Goal: Task Accomplishment & Management: Manage account settings

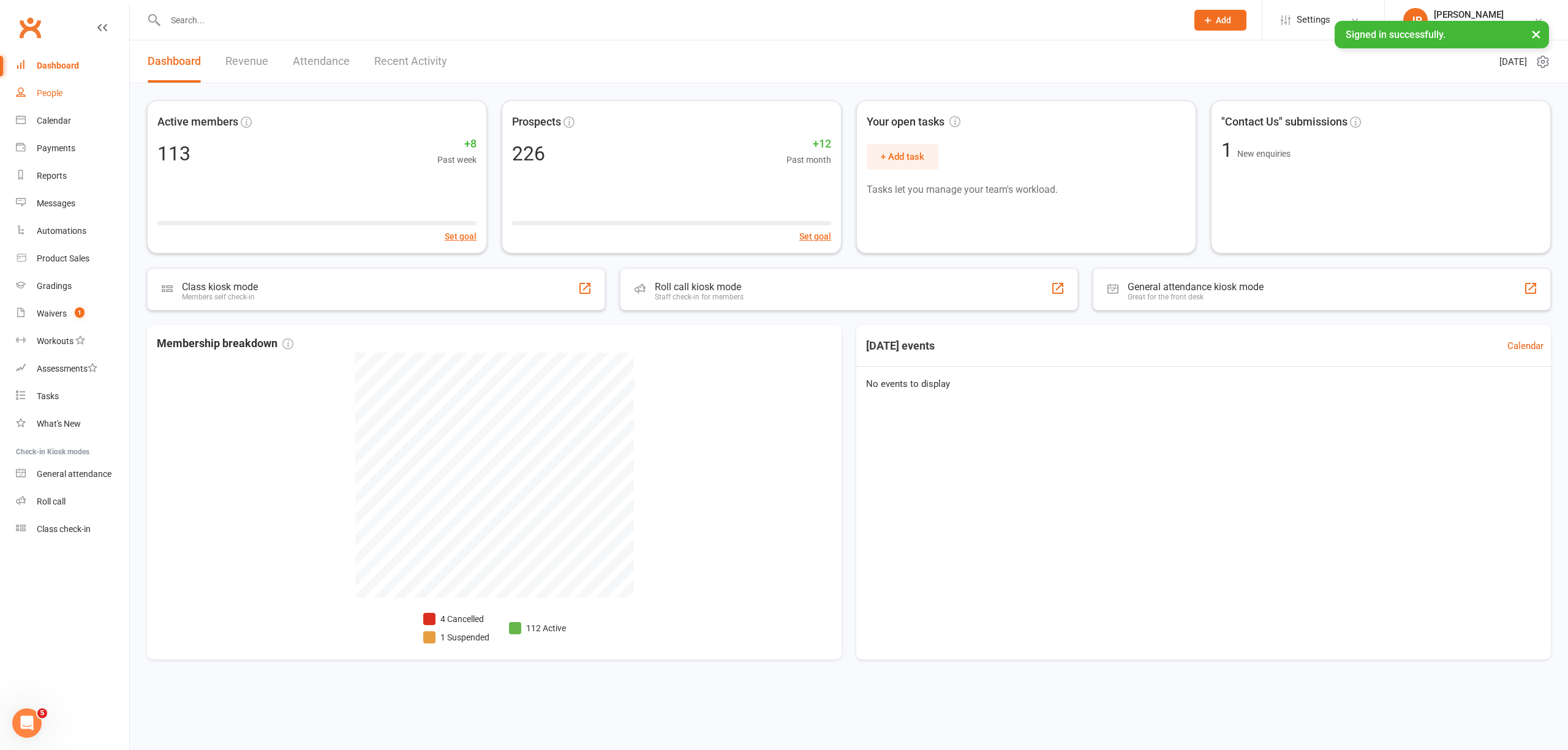
click at [54, 94] on div "People" at bounding box center [50, 93] width 26 height 9
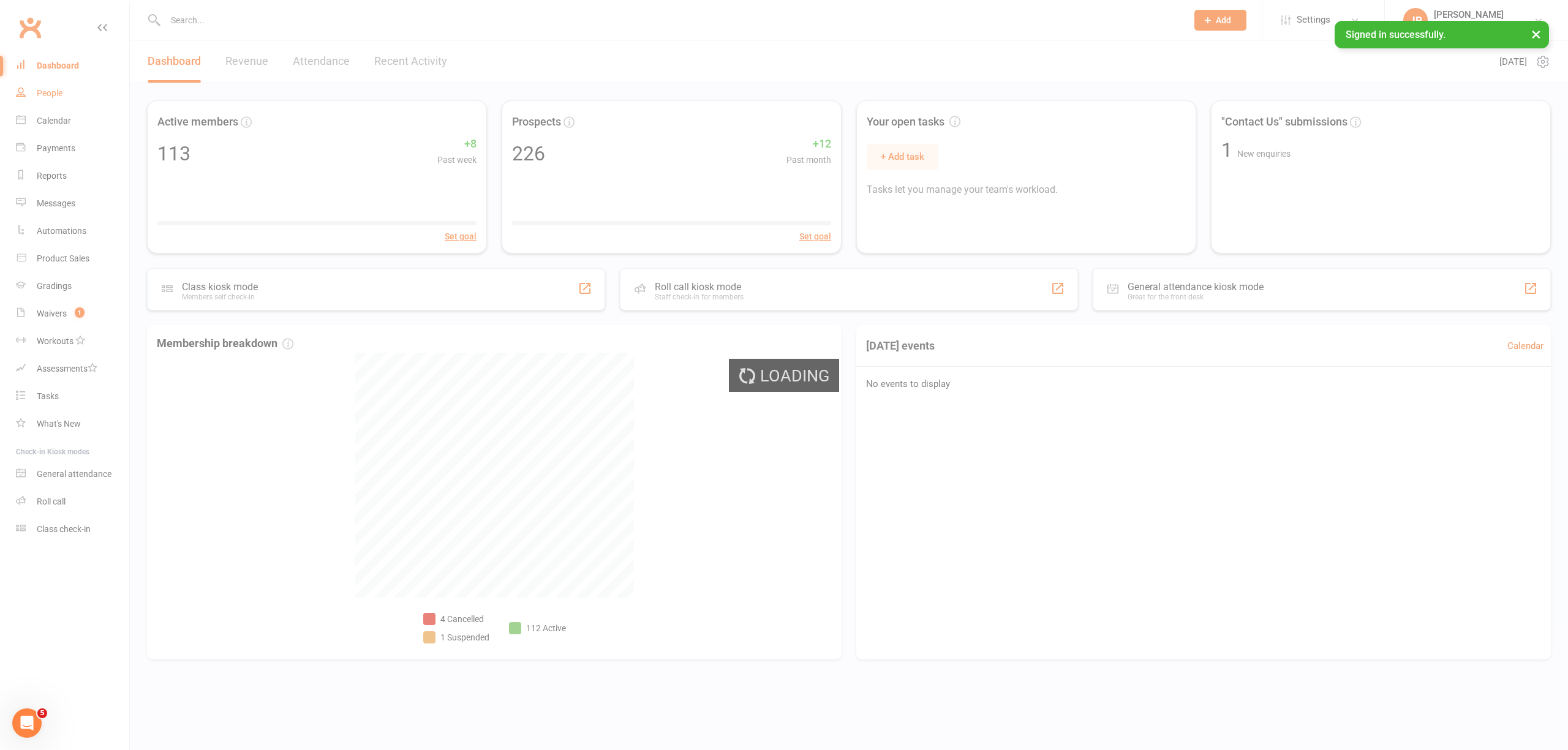
select select "100"
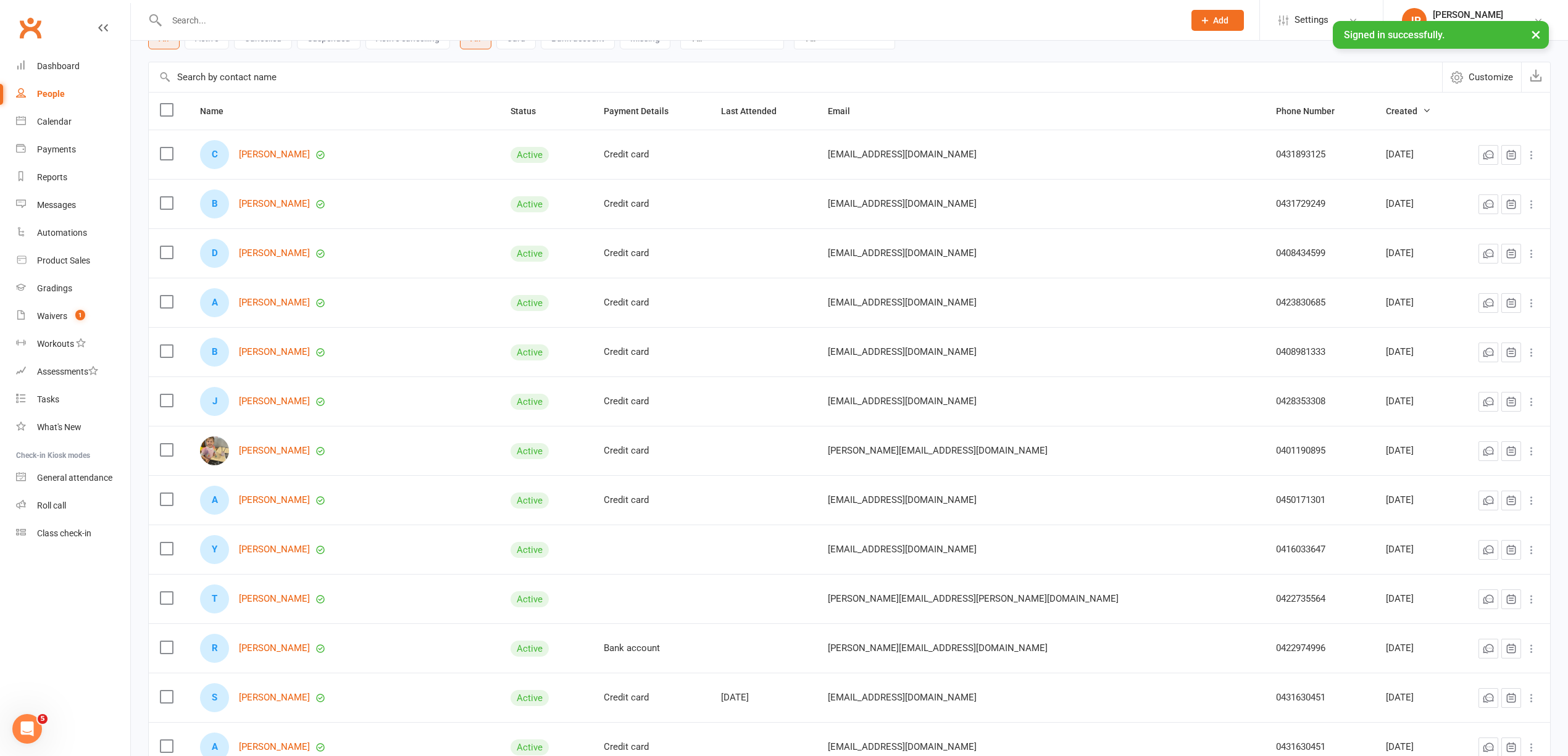
scroll to position [82, 0]
click at [278, 608] on link "[PERSON_NAME]" at bounding box center [274, 603] width 71 height 10
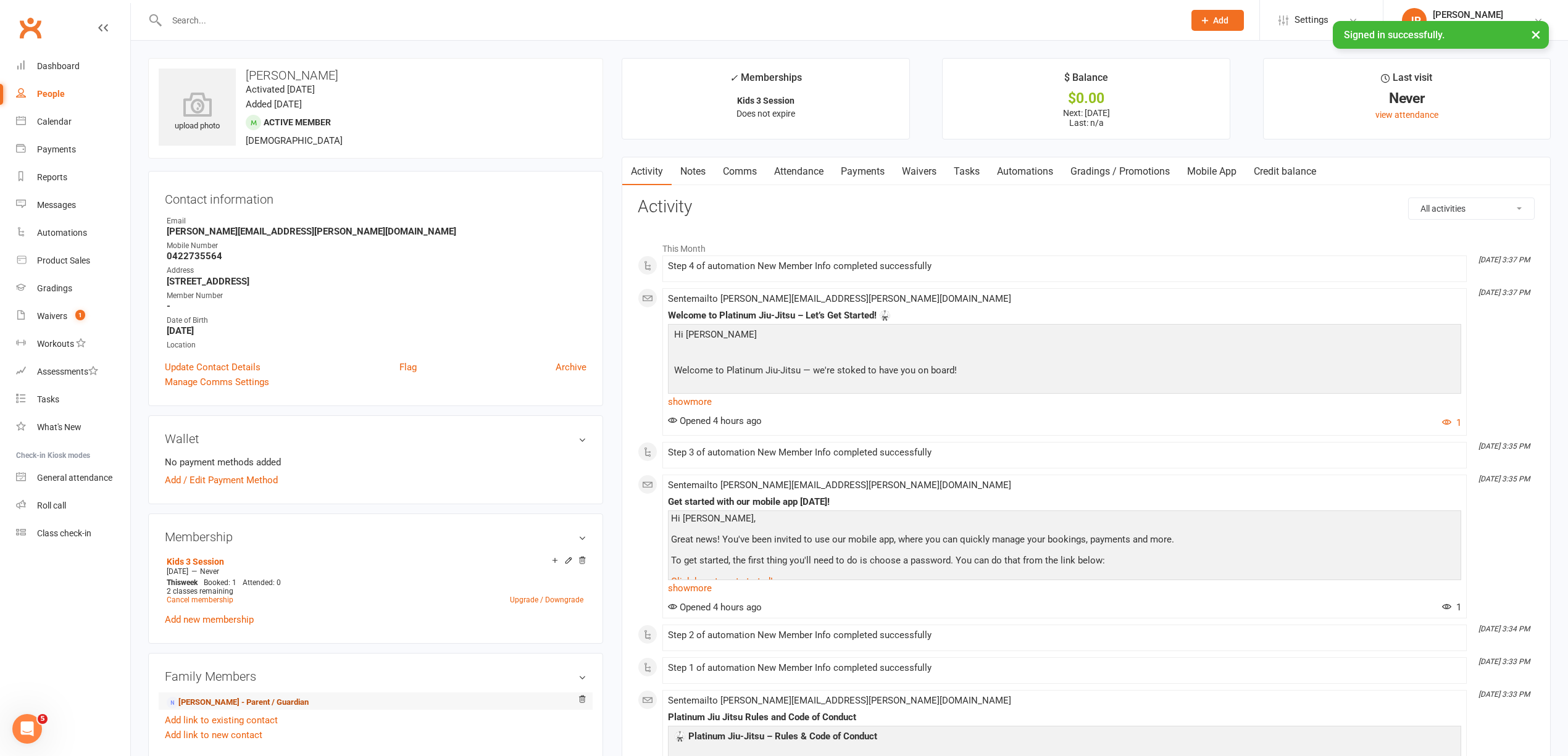
click at [271, 702] on link "[PERSON_NAME] - Parent / Guardian" at bounding box center [238, 702] width 142 height 13
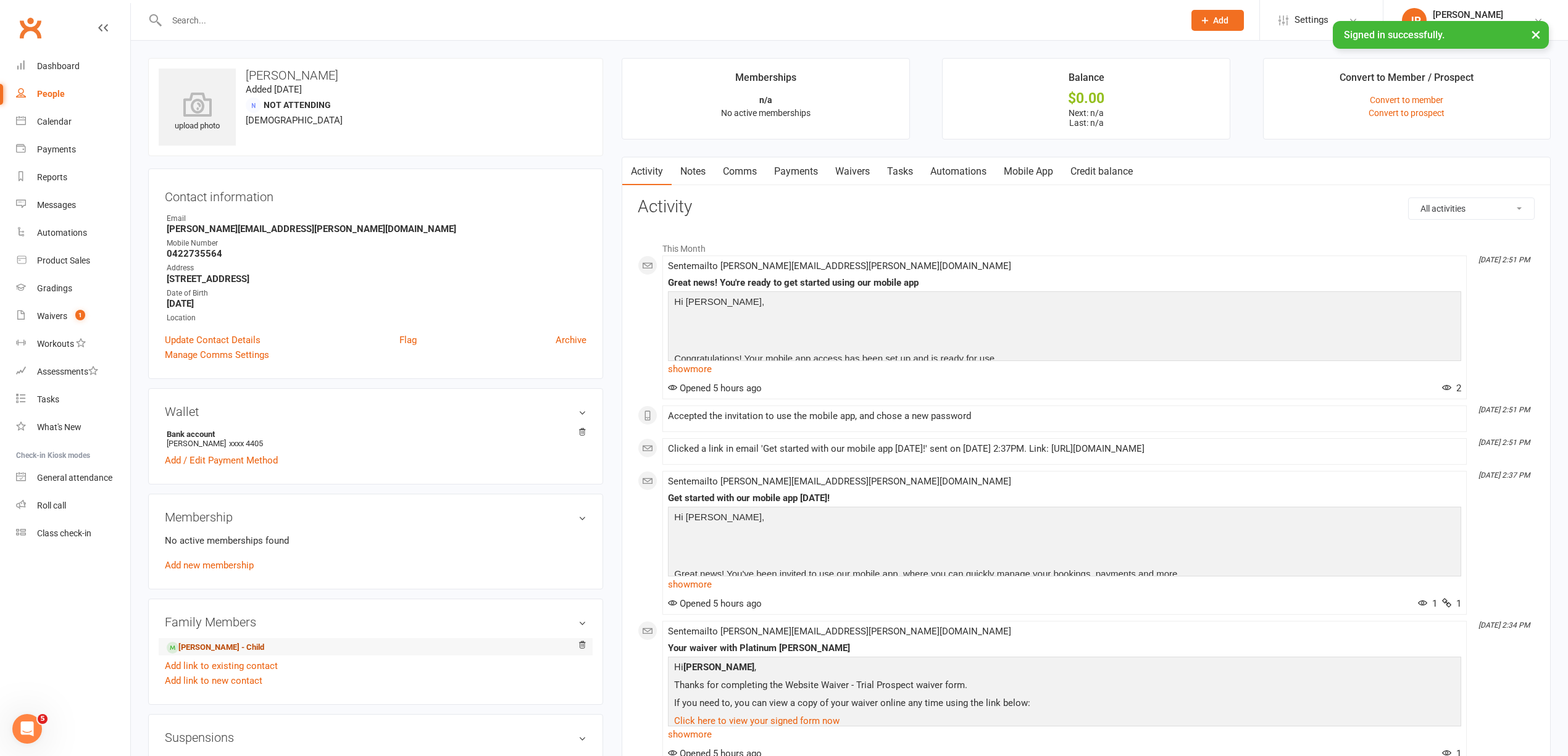
click at [220, 653] on link "[PERSON_NAME] - Child" at bounding box center [215, 647] width 98 height 13
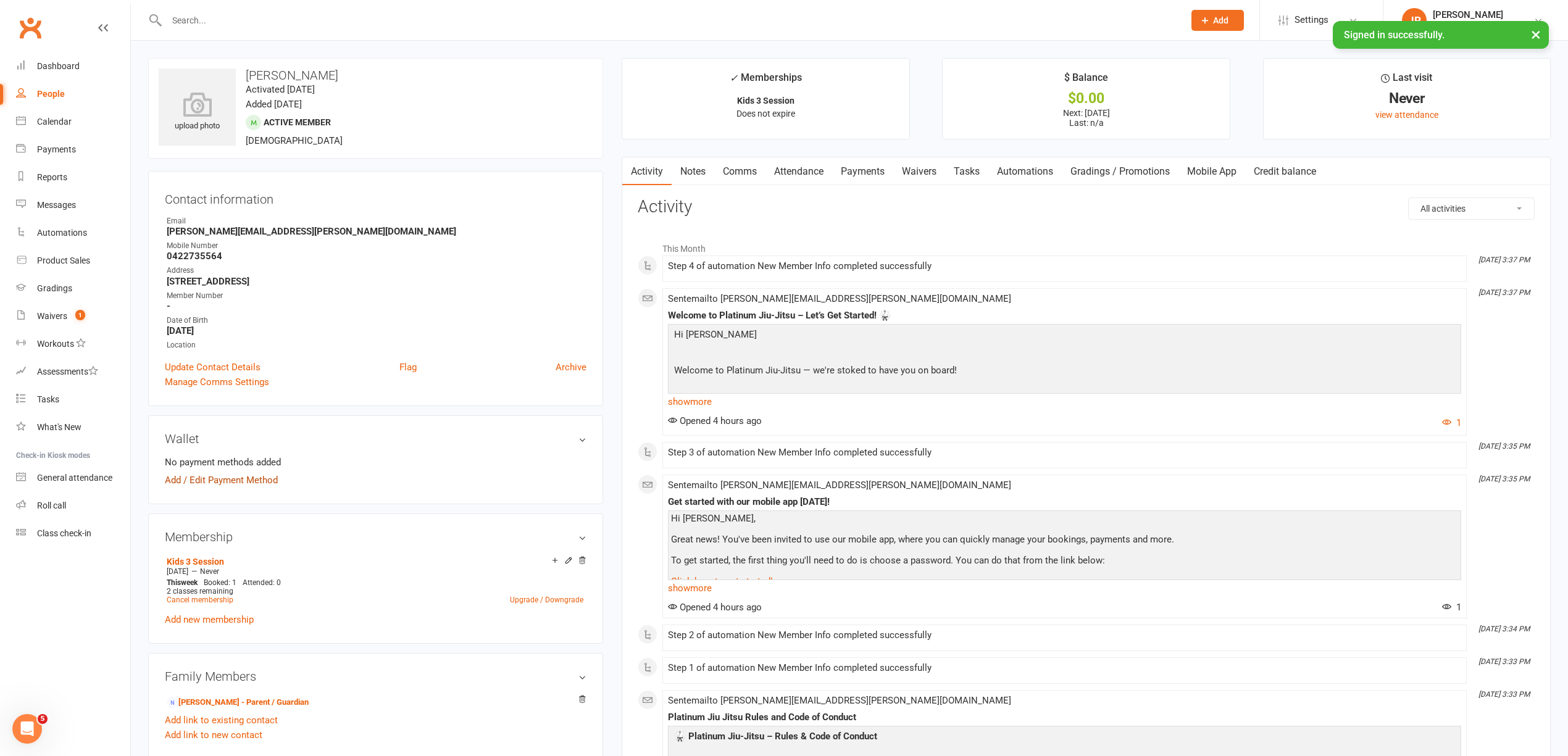
click at [233, 485] on link "Add / Edit Payment Method" at bounding box center [221, 480] width 113 height 15
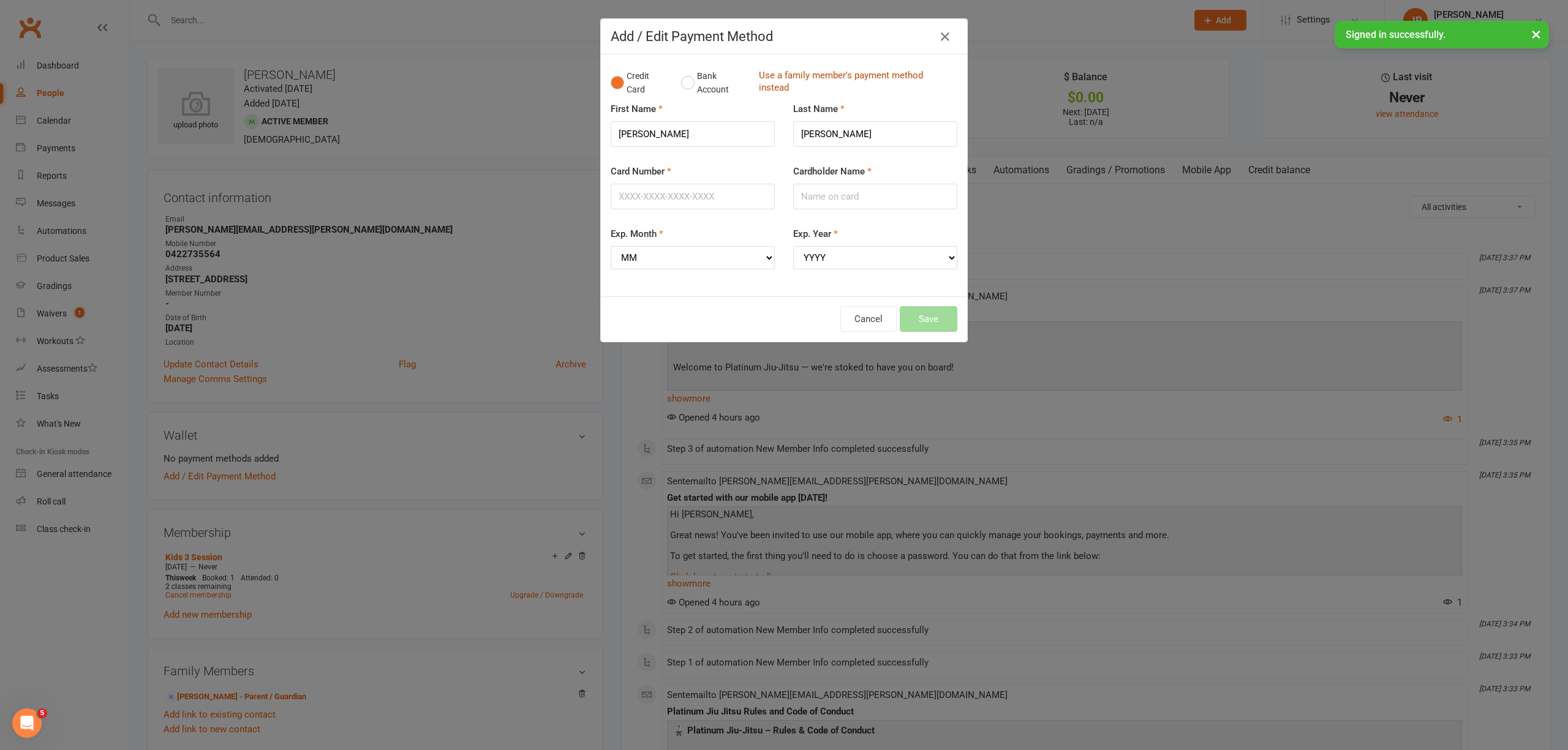
click at [792, 79] on link "Use a family member's payment method instead" at bounding box center [854, 83] width 192 height 28
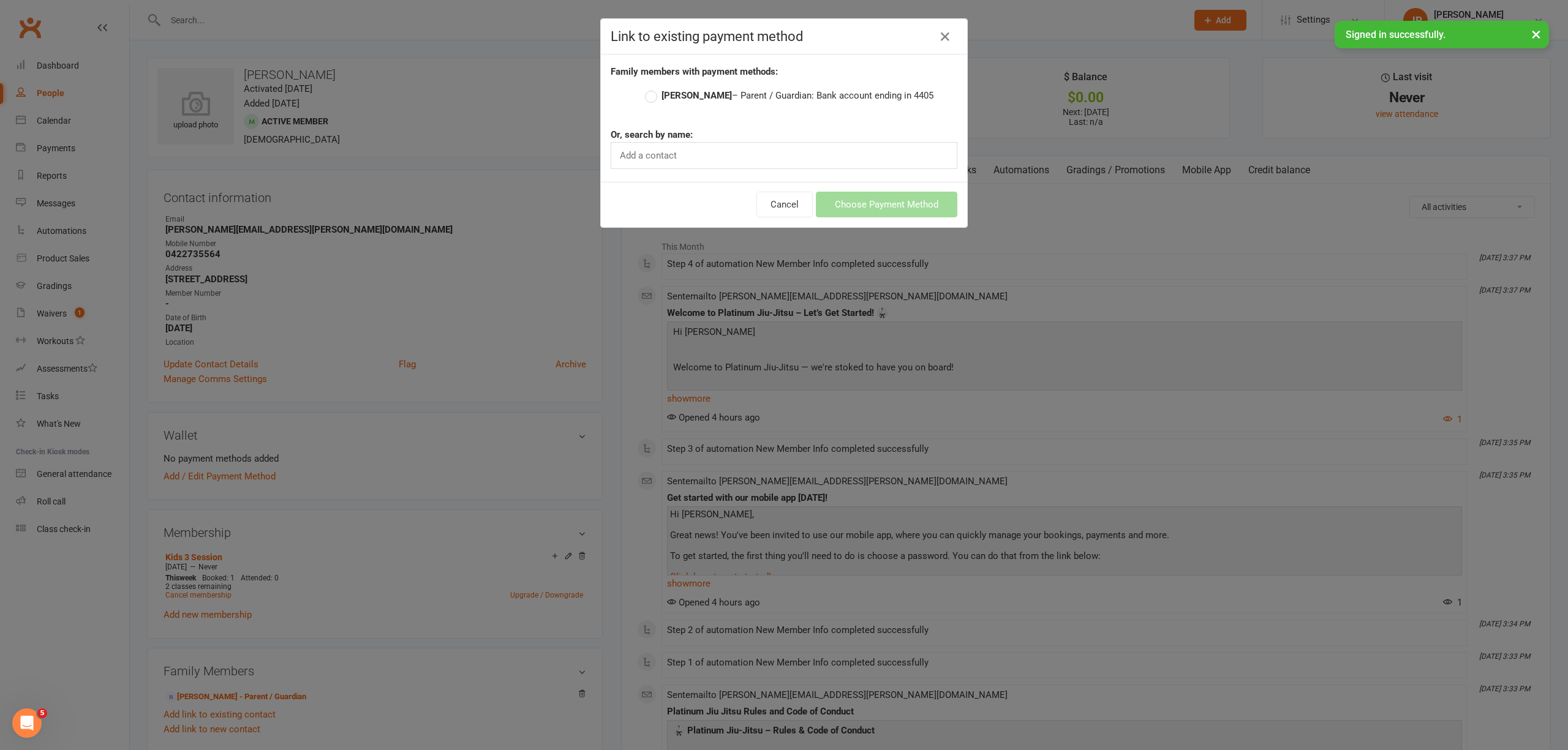
click at [776, 160] on div "Add a contact" at bounding box center [784, 155] width 347 height 27
click at [731, 101] on label "[PERSON_NAME] – Parent / Guardian: Bank account ending in 4405" at bounding box center [788, 96] width 288 height 15
click at [653, 88] on input "[PERSON_NAME] – Parent / Guardian: Bank account ending in 4405" at bounding box center [649, 88] width 8 height 0
click at [868, 206] on button "Choose Payment Method" at bounding box center [886, 205] width 141 height 26
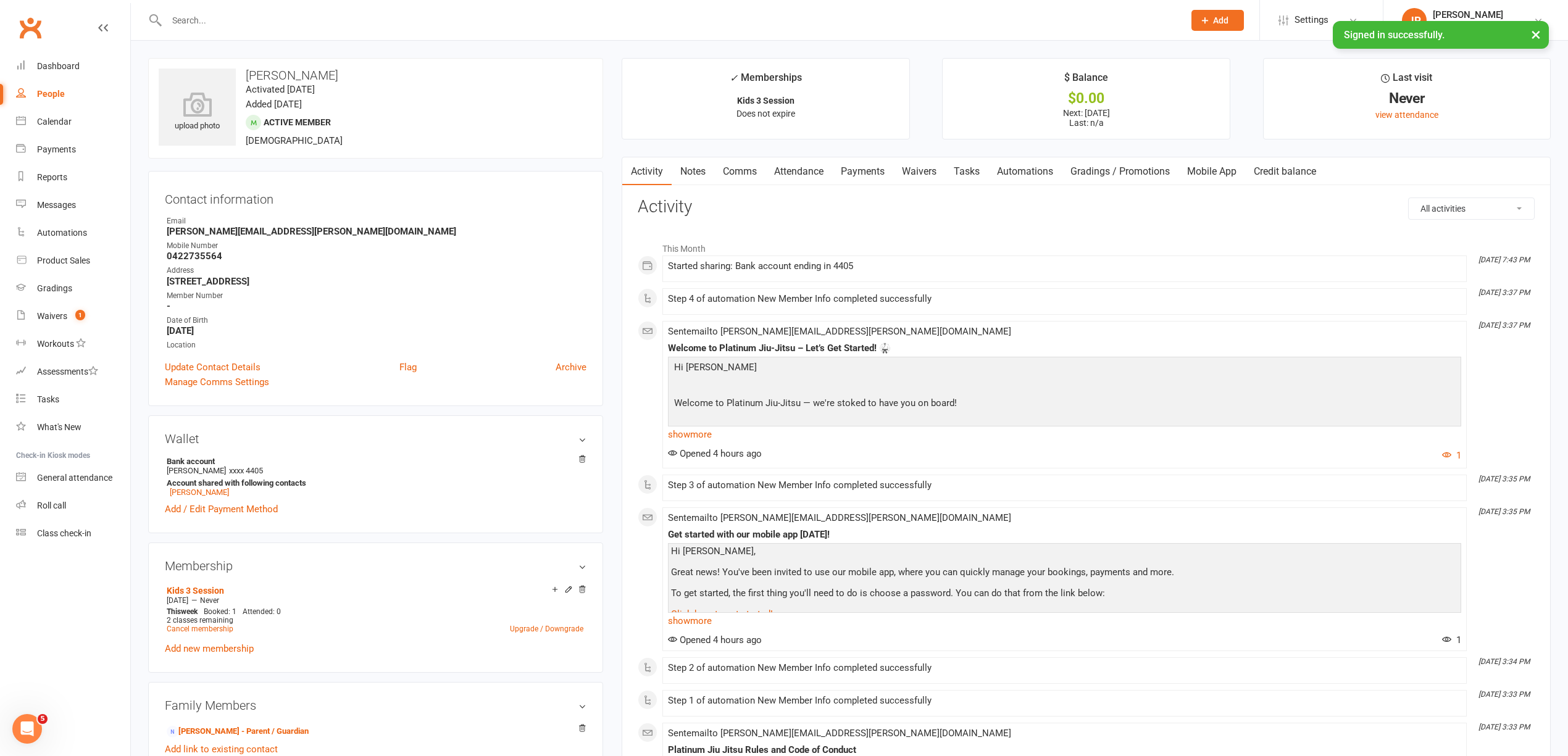
click at [44, 92] on div "People" at bounding box center [51, 94] width 28 height 10
select select "100"
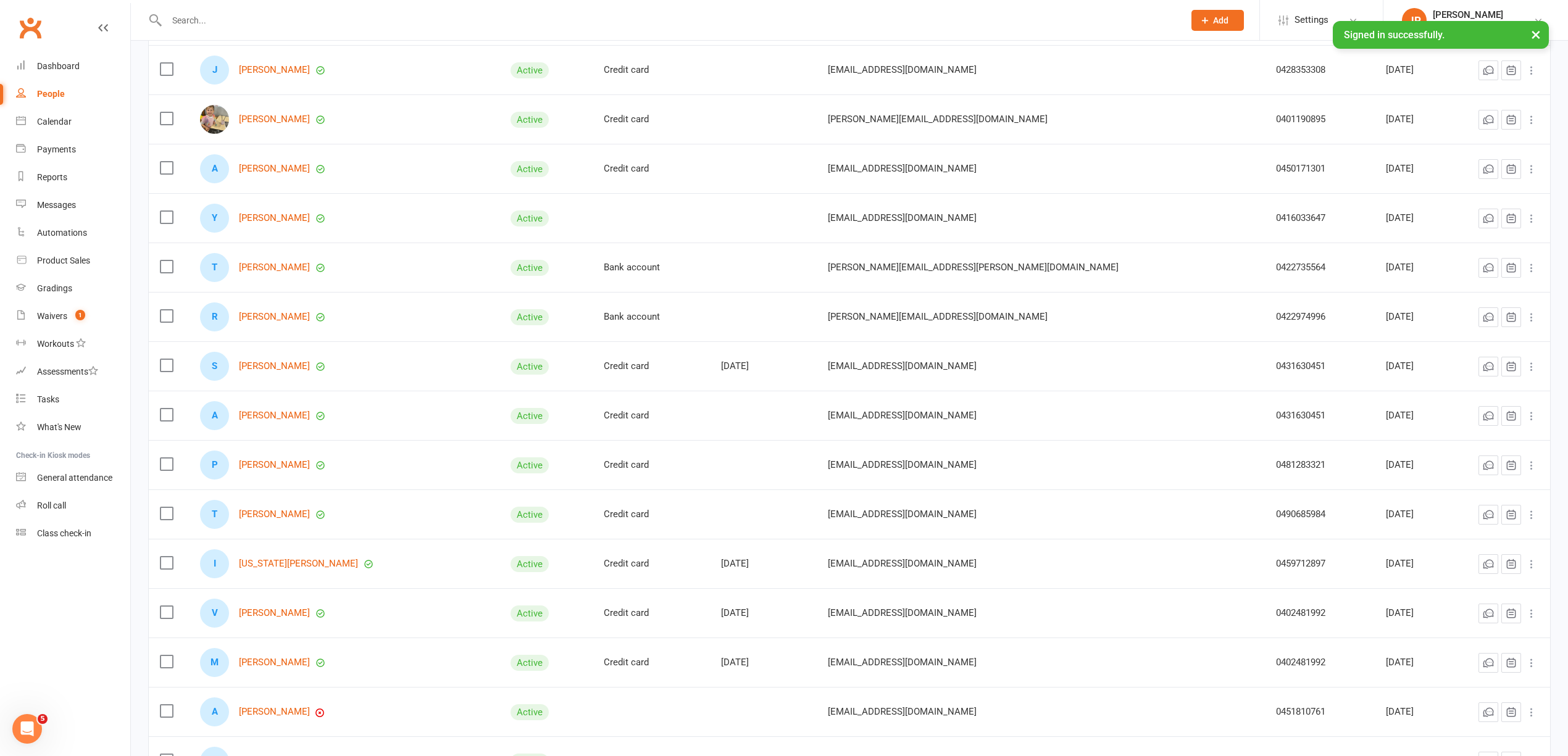
scroll to position [494, 0]
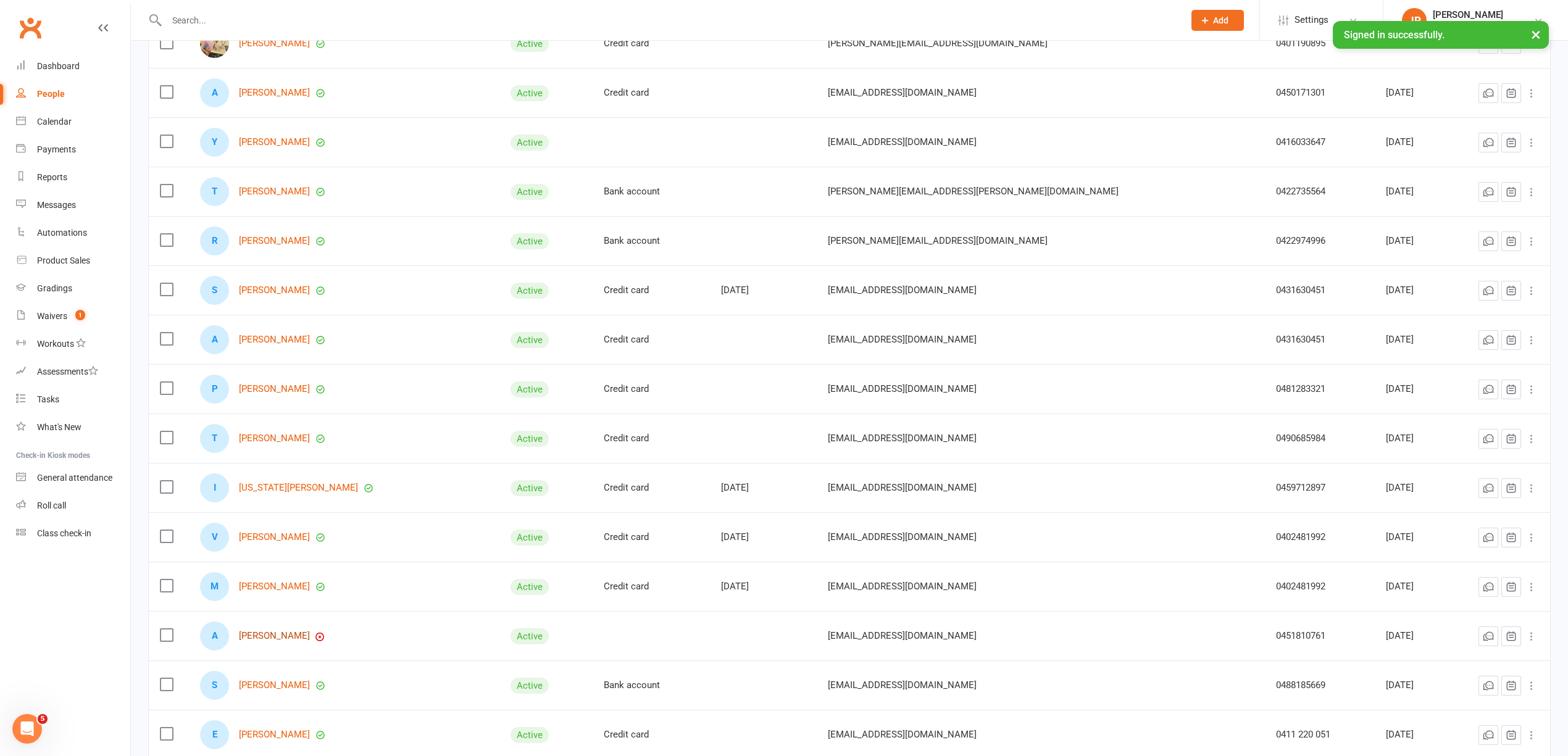
click at [280, 641] on link "[PERSON_NAME]" at bounding box center [274, 635] width 71 height 10
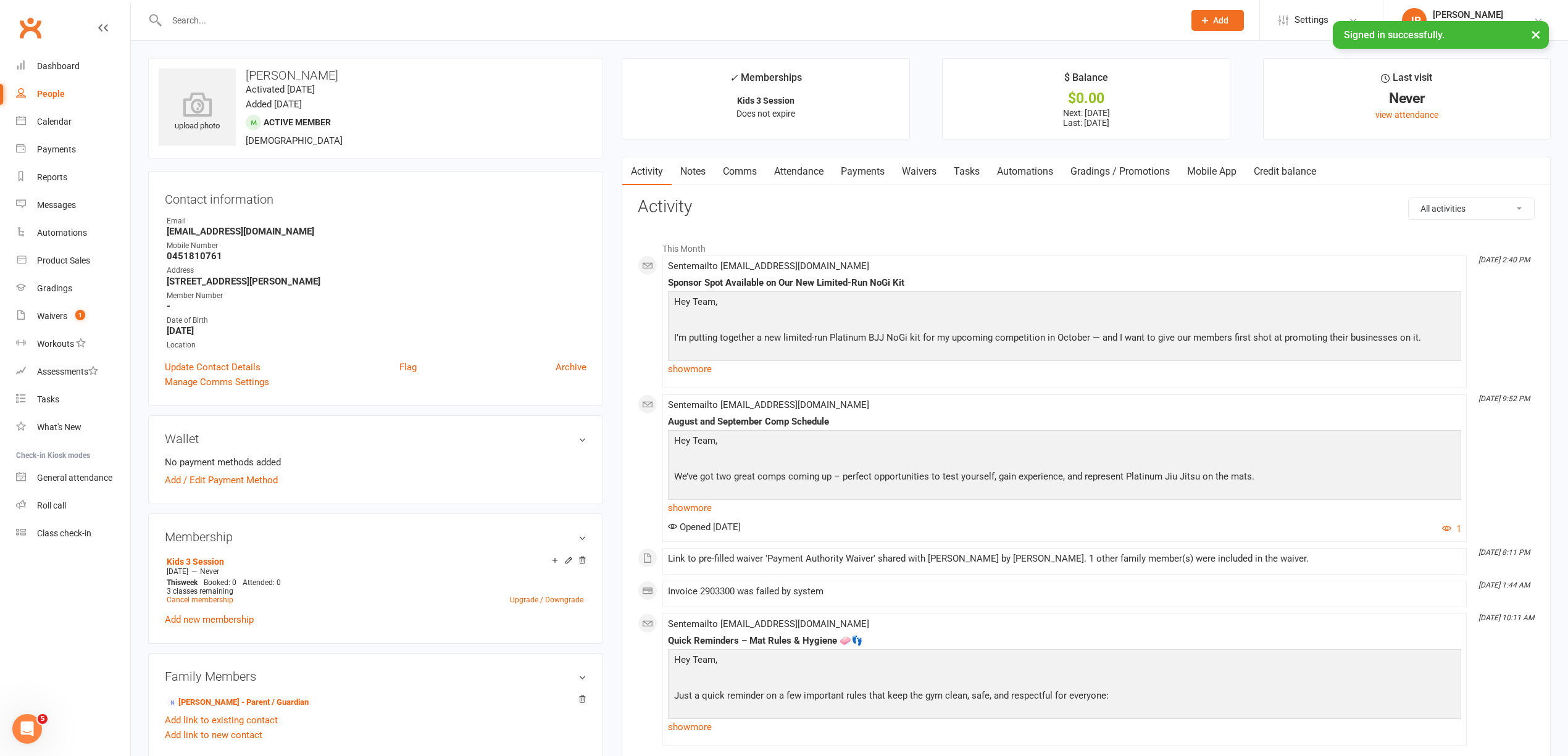
click at [49, 98] on div "People" at bounding box center [51, 94] width 28 height 10
select select "100"
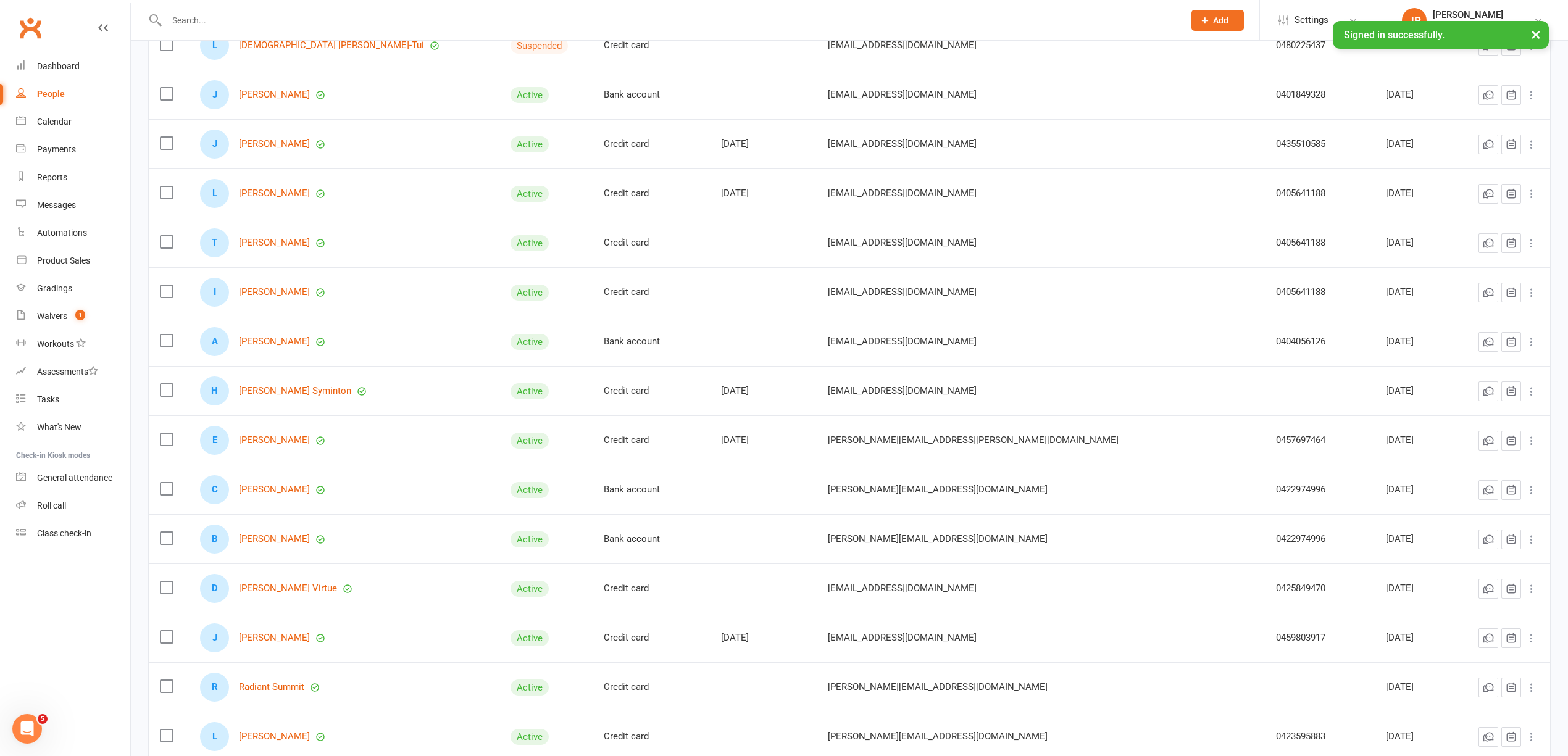
scroll to position [2468, 0]
click at [289, 444] on link "[PERSON_NAME]" at bounding box center [274, 438] width 71 height 10
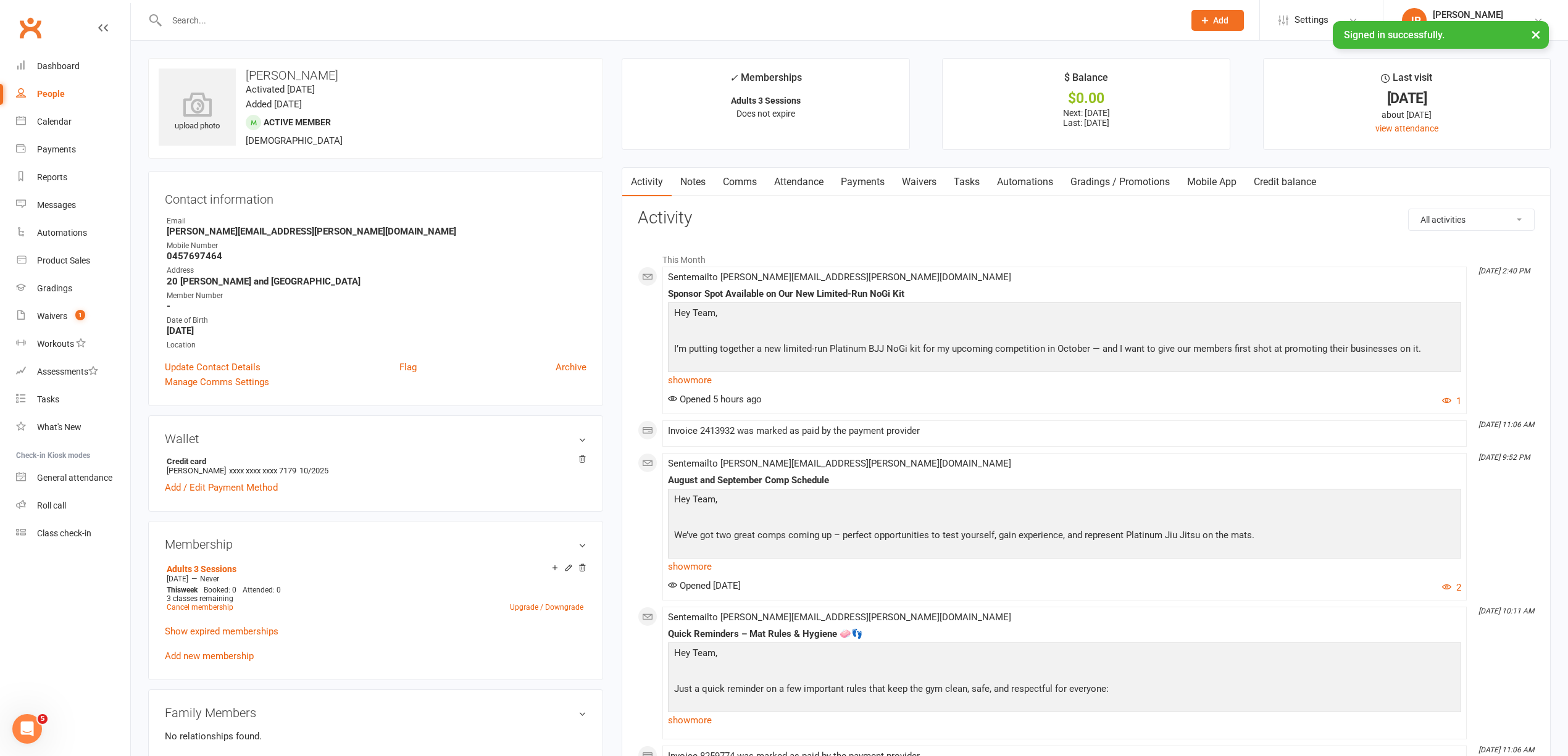
click at [862, 180] on link "Payments" at bounding box center [862, 183] width 61 height 29
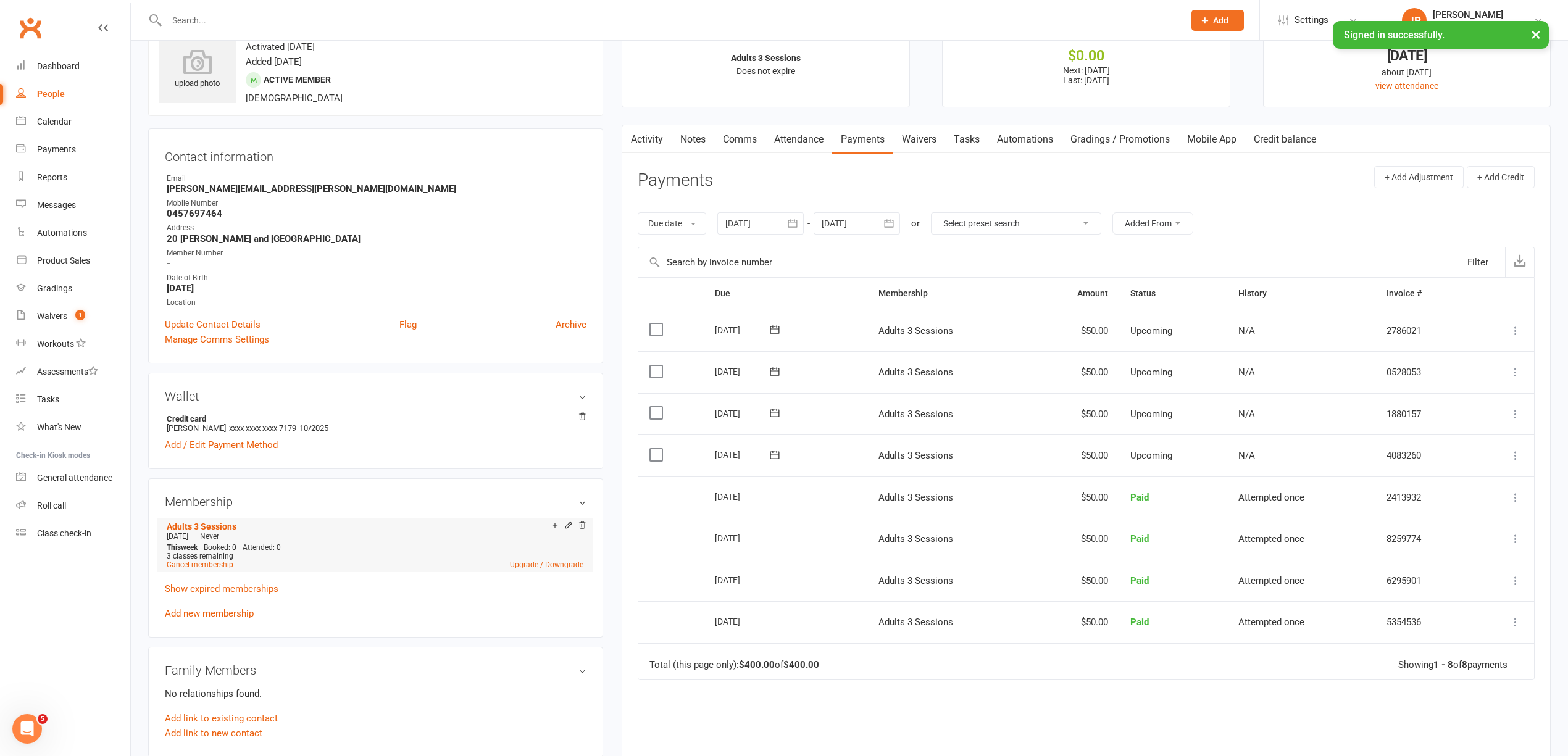
scroll to position [82, 0]
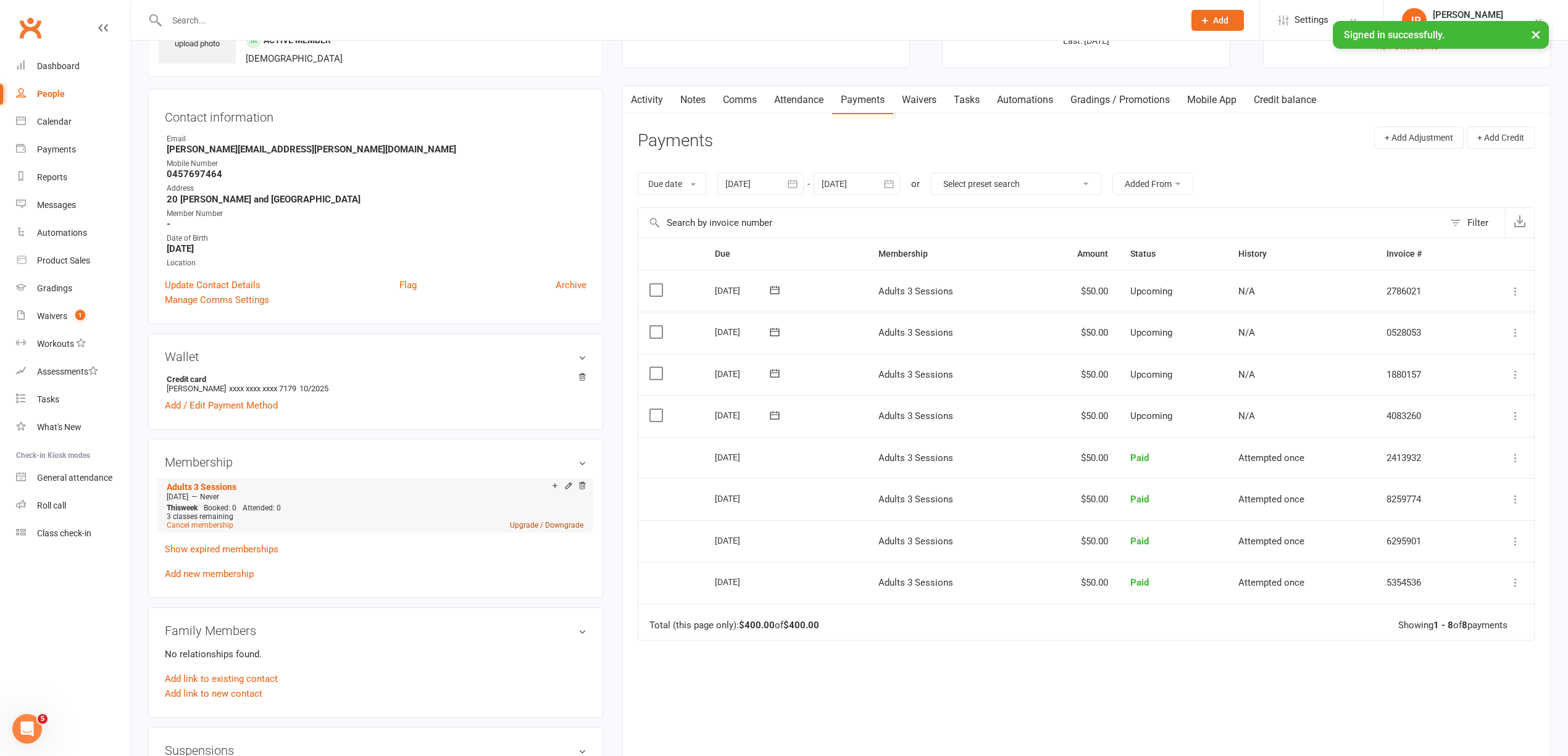
click at [538, 526] on link "Upgrade / Downgrade" at bounding box center [546, 525] width 73 height 9
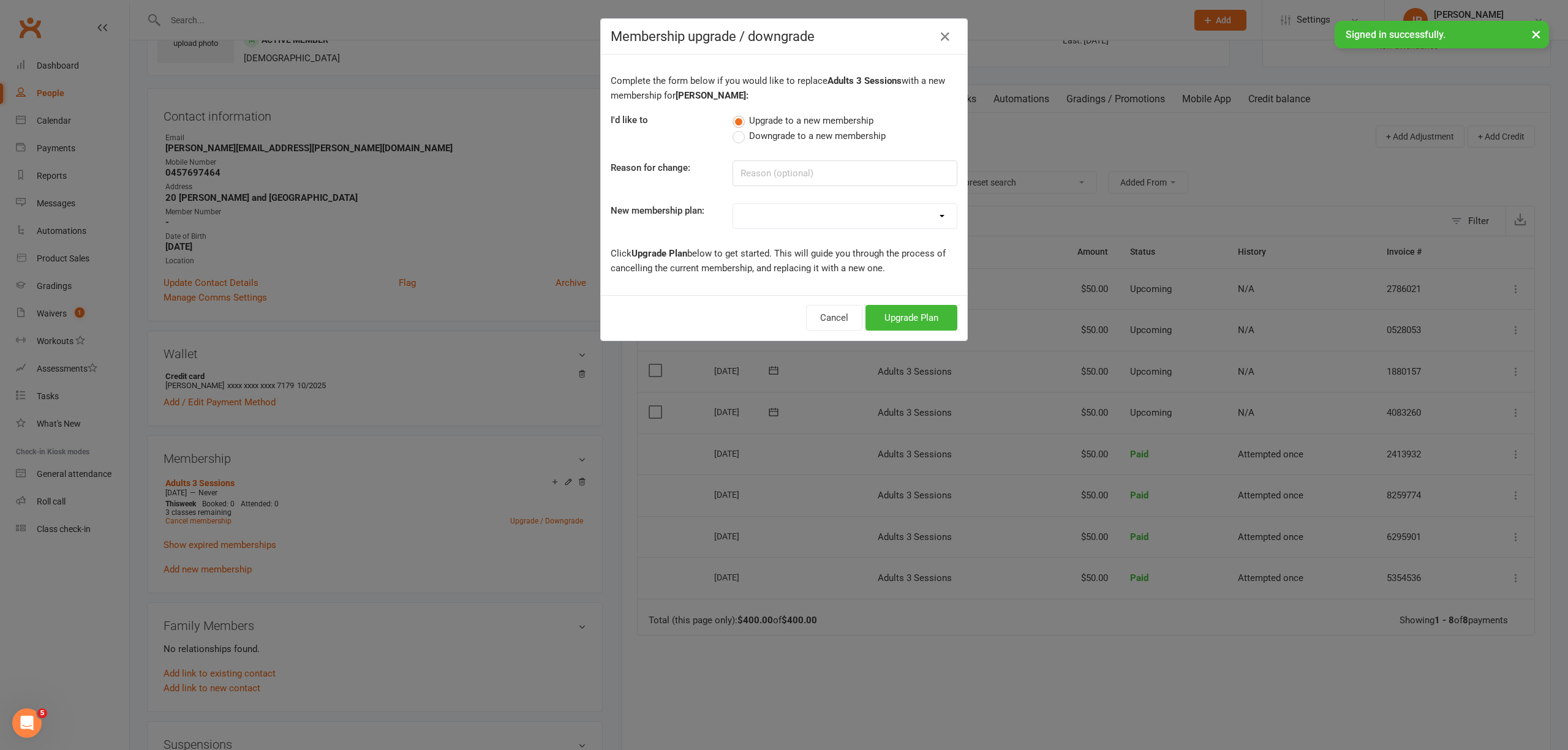
click at [736, 138] on label "Downgrade to a new membership" at bounding box center [809, 136] width 153 height 15
click at [736, 129] on input "Downgrade to a new membership" at bounding box center [736, 129] width 8 height 0
click at [739, 125] on label "Upgrade to a new membership" at bounding box center [803, 121] width 141 height 15
click at [739, 113] on input "Upgrade to a new membership" at bounding box center [736, 113] width 8 height 0
click at [939, 37] on icon "button" at bounding box center [945, 37] width 15 height 15
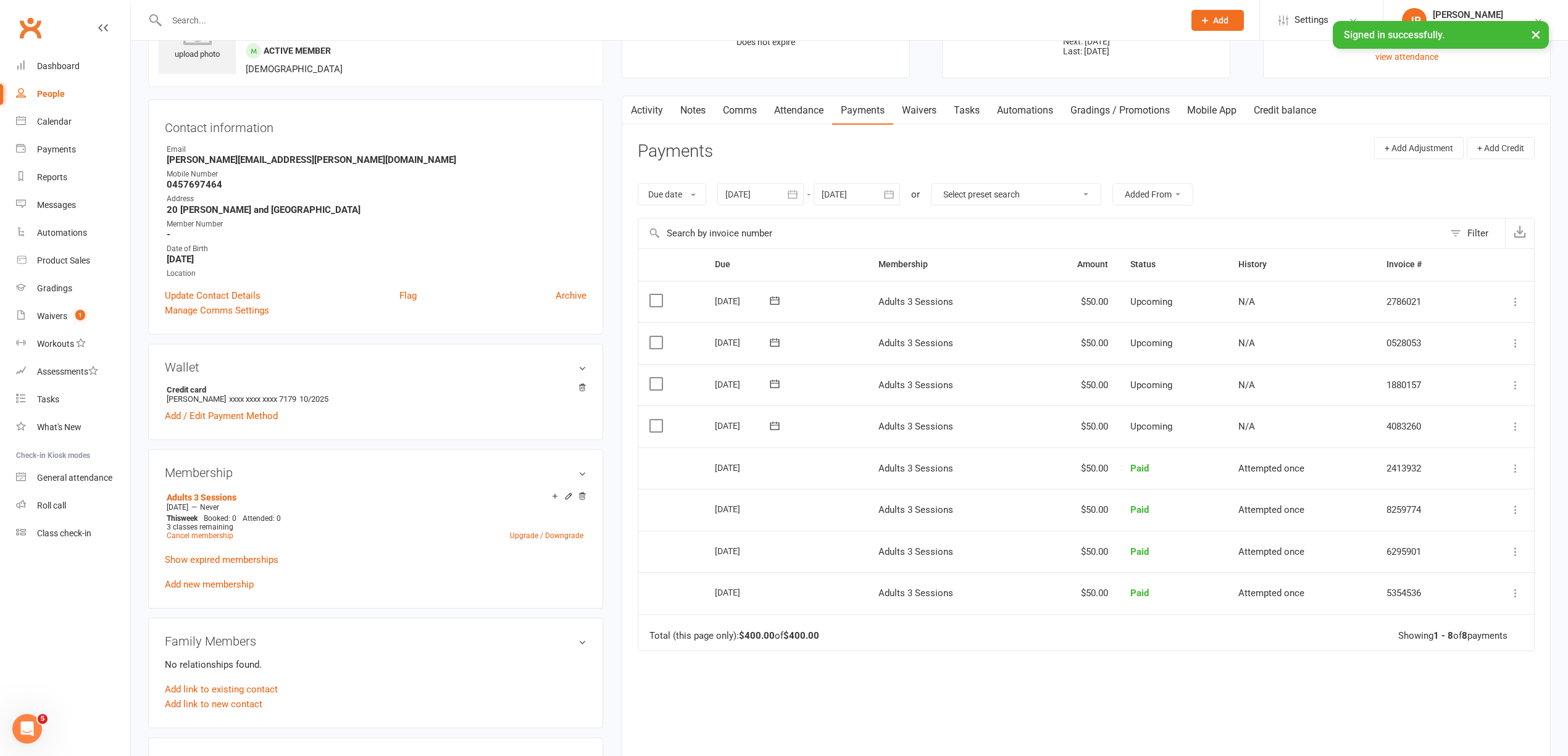
scroll to position [0, 0]
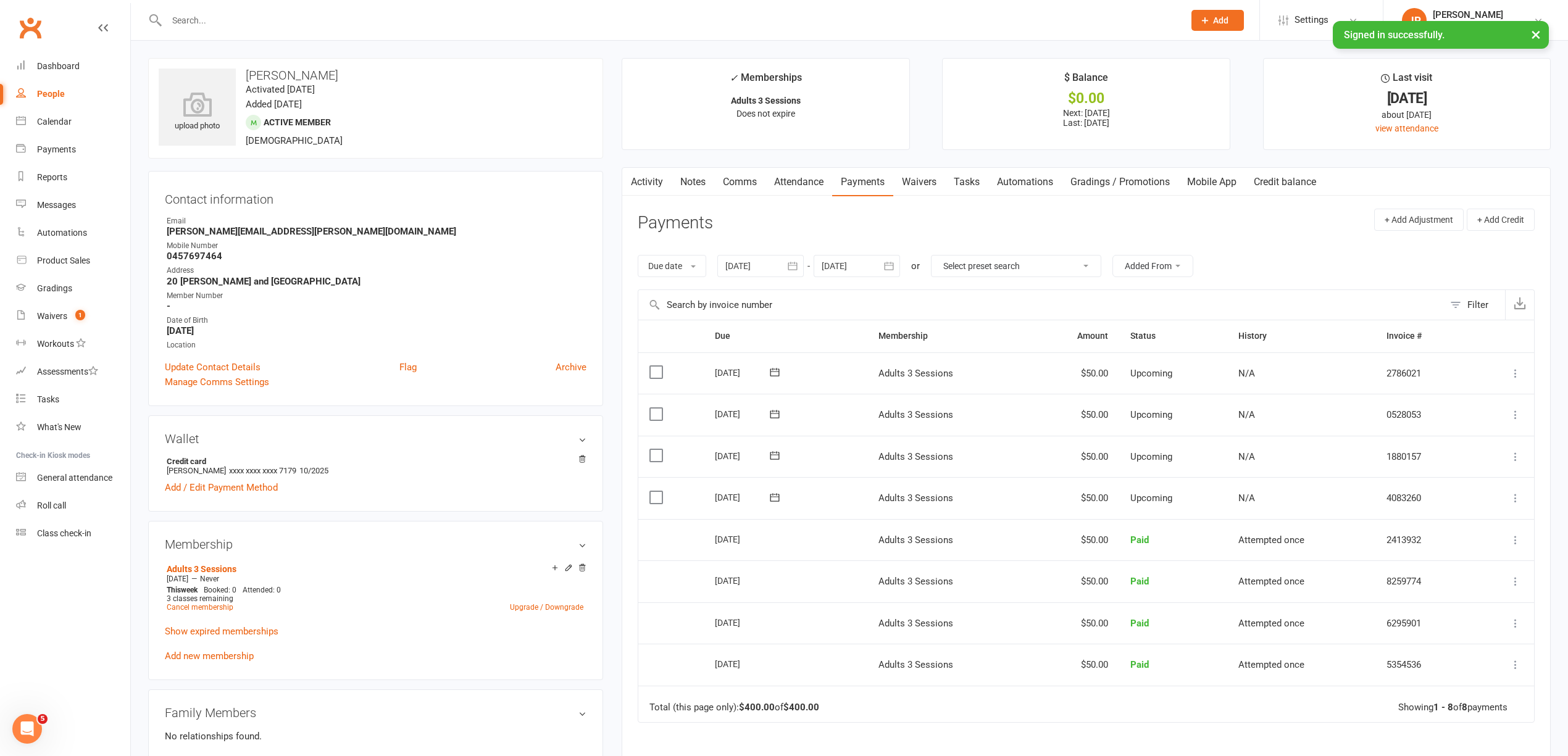
click at [1514, 415] on icon at bounding box center [1515, 415] width 12 height 12
click at [613, 523] on main "✓ Memberships Adults 3 Sessions Does not expire $ Balance $0.00 Next: [DATE] La…" at bounding box center [1085, 485] width 947 height 855
click at [605, 422] on div "upload photo [PERSON_NAME] Activated [DATE] Added [DATE] Active member [DEMOGRA…" at bounding box center [375, 664] width 473 height 1213
click at [615, 459] on main "✓ Memberships Adults 3 Sessions Does not expire $ Balance $0.00 Next: [DATE] La…" at bounding box center [1085, 485] width 947 height 855
click at [583, 571] on icon at bounding box center [582, 567] width 9 height 9
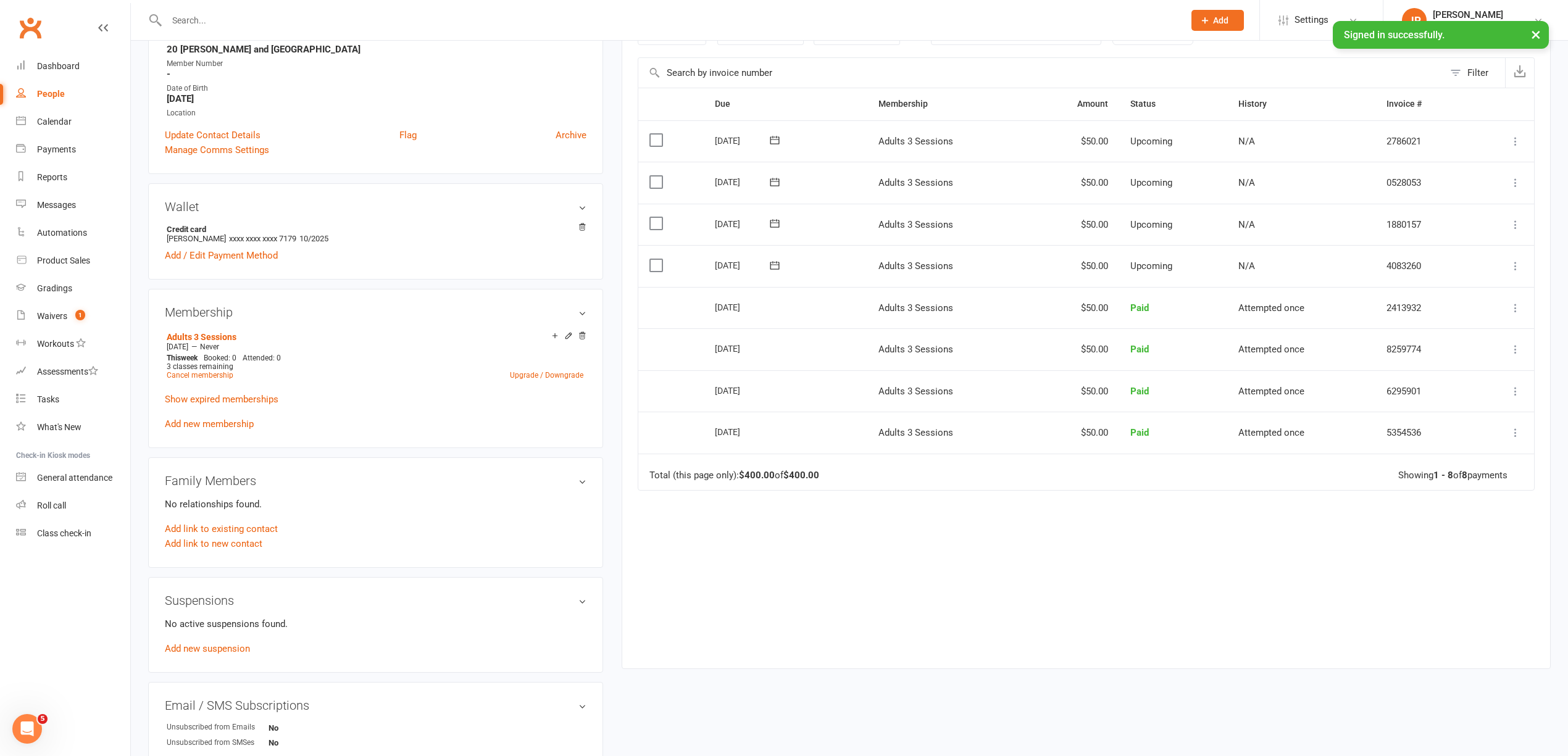
scroll to position [494, 0]
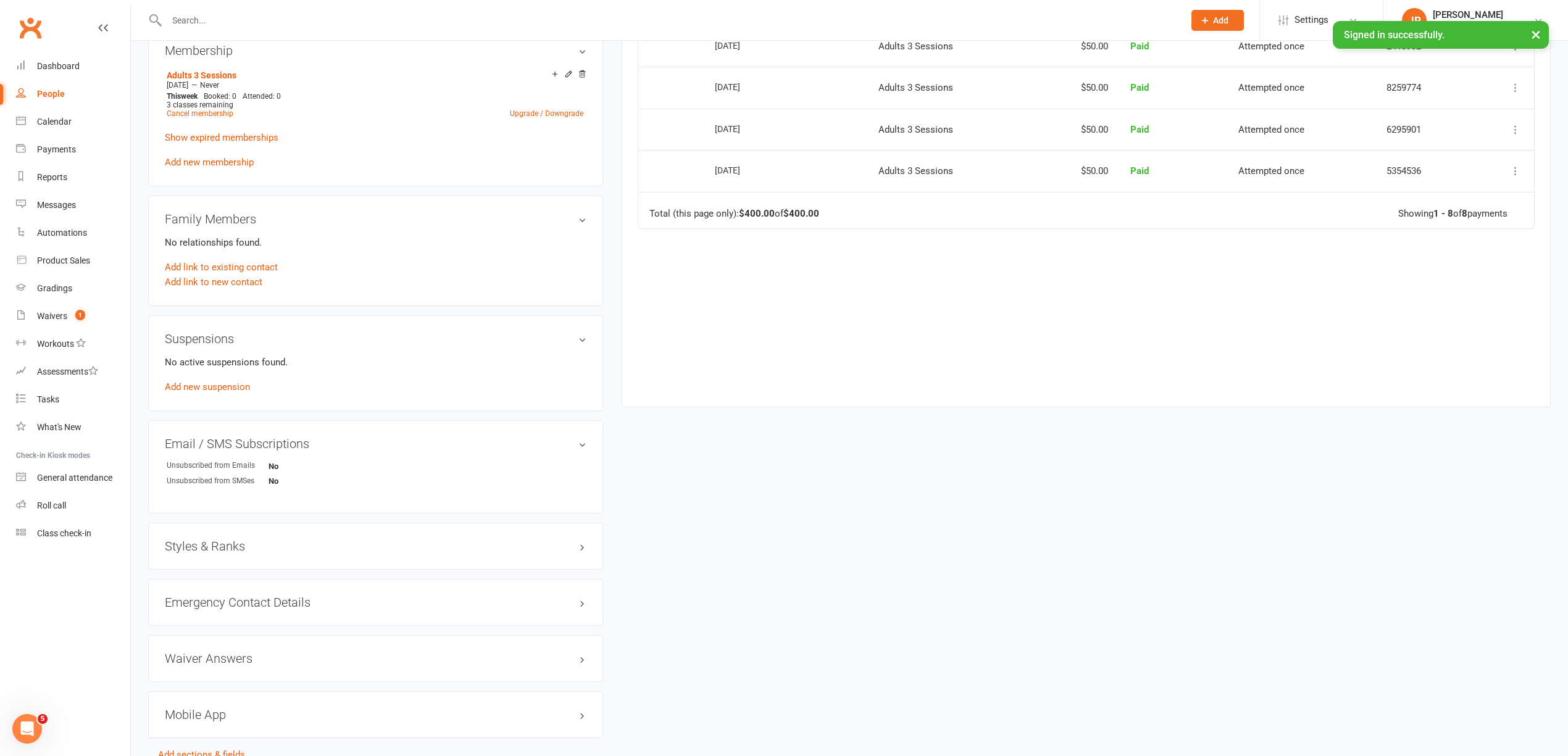
click at [655, 499] on div "upload photo [PERSON_NAME] Activated [DATE] Added [DATE] Active member [DEMOGRA…" at bounding box center [849, 171] width 1421 height 1213
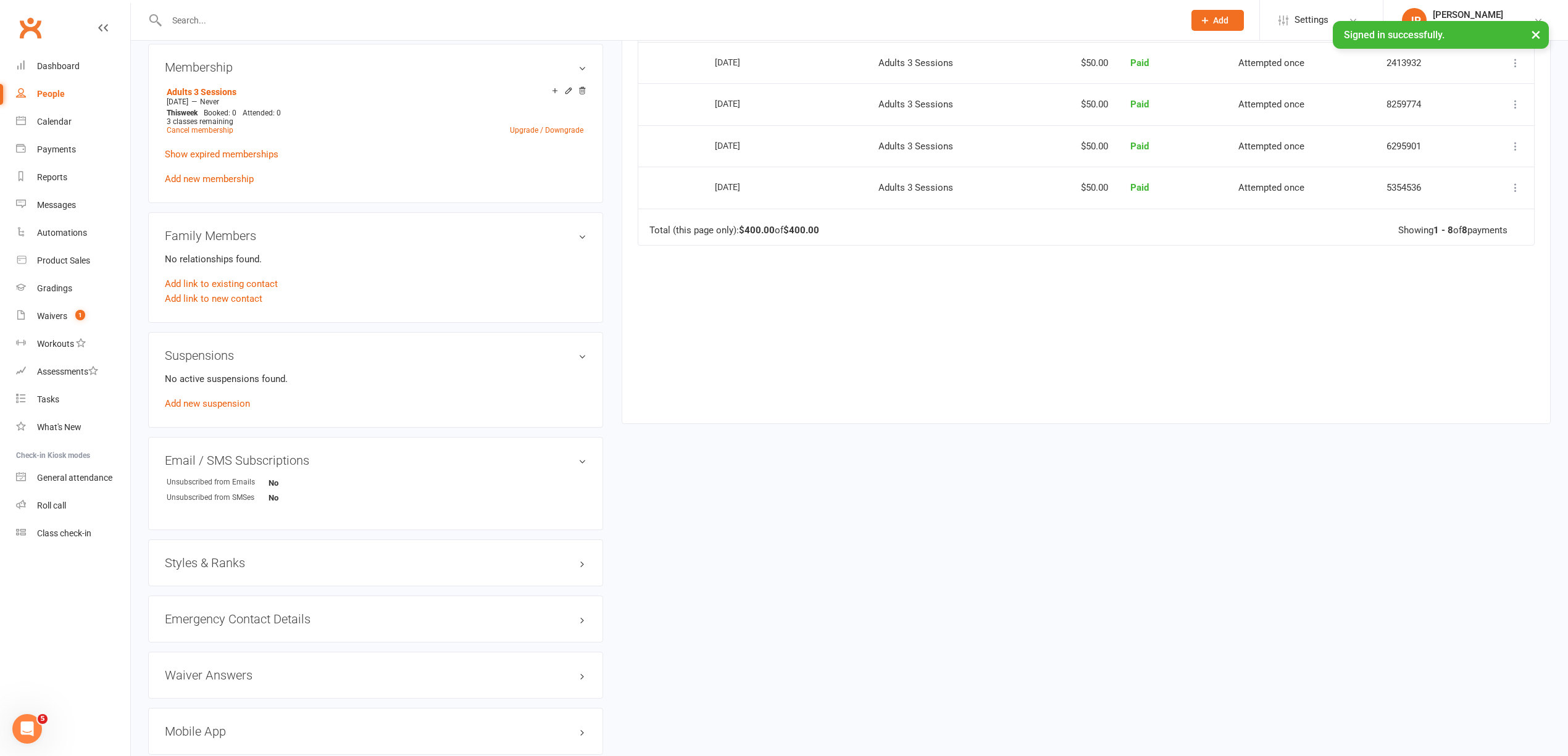
scroll to position [568, 0]
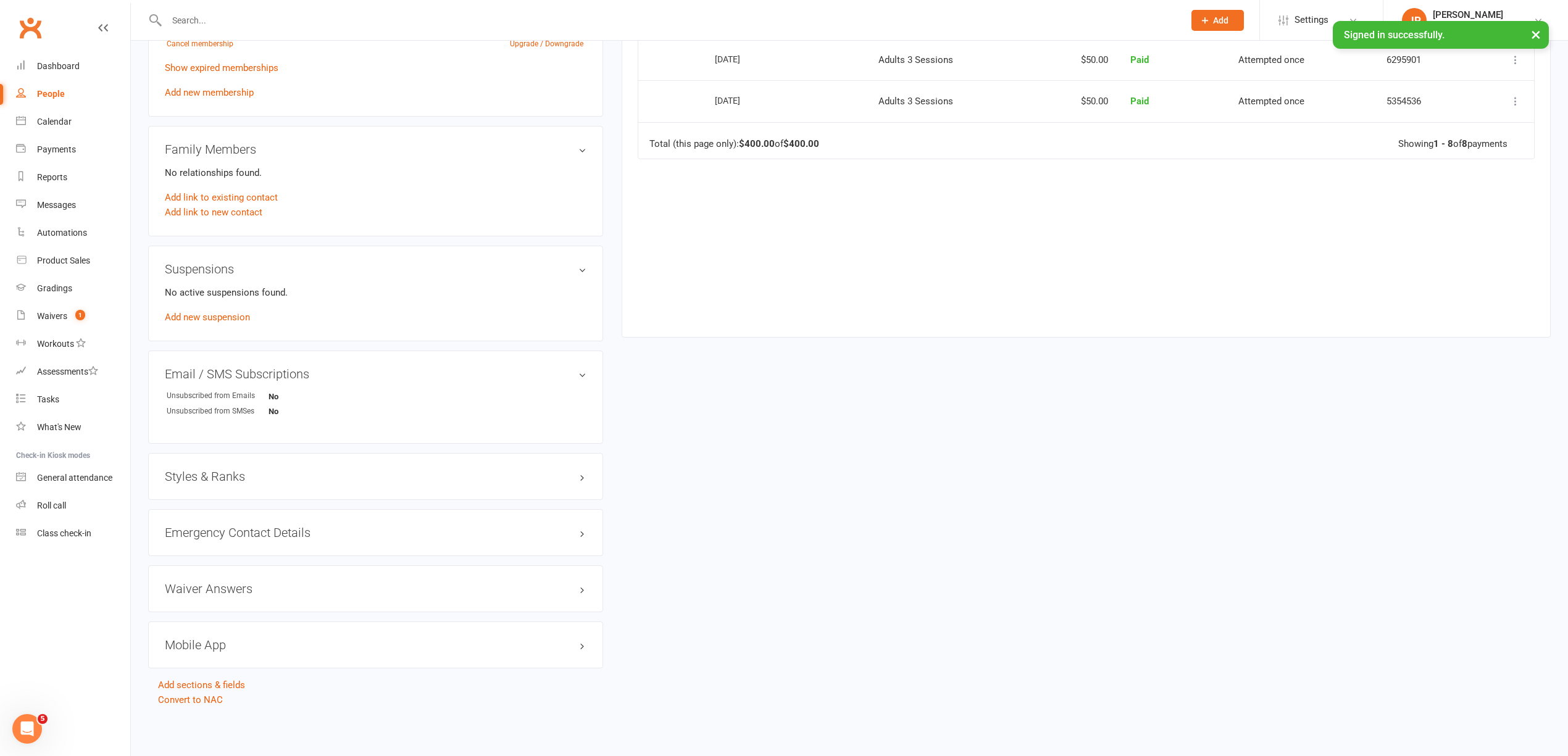
click at [751, 494] on div "upload photo [PERSON_NAME] Activated [DATE] Added [DATE] Active member [DEMOGRA…" at bounding box center [849, 101] width 1421 height 1213
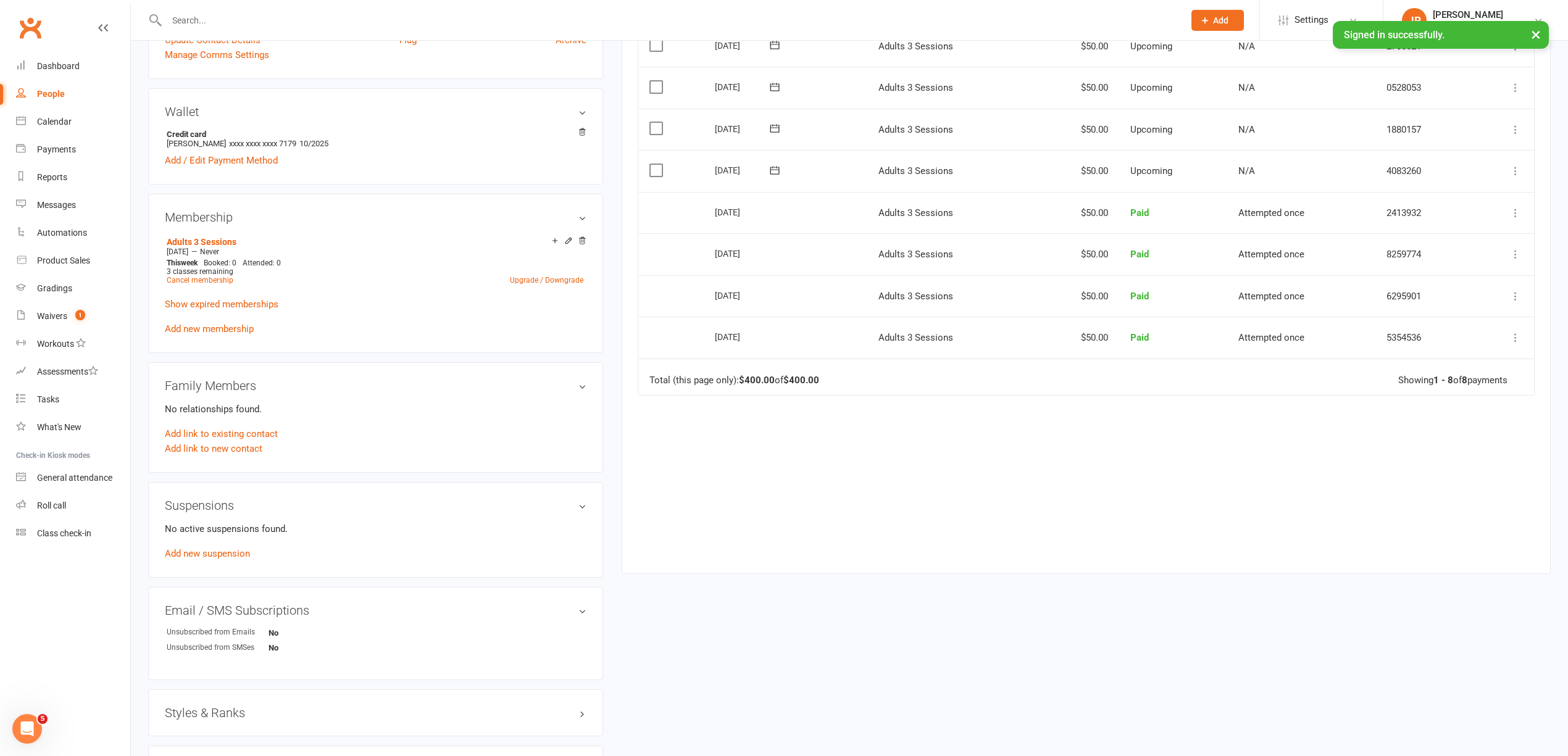
scroll to position [0, 0]
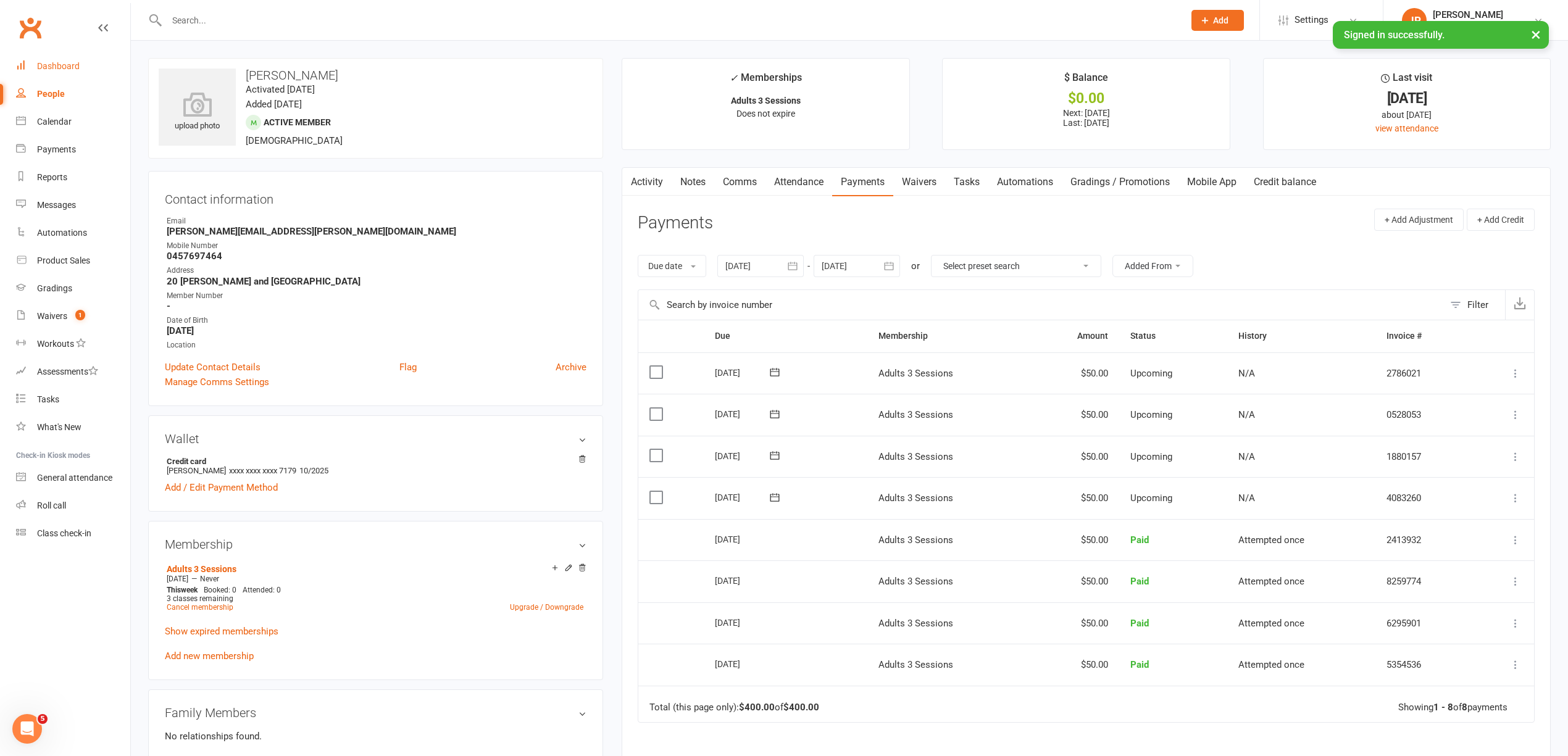
click at [58, 59] on link "Dashboard" at bounding box center [72, 66] width 114 height 28
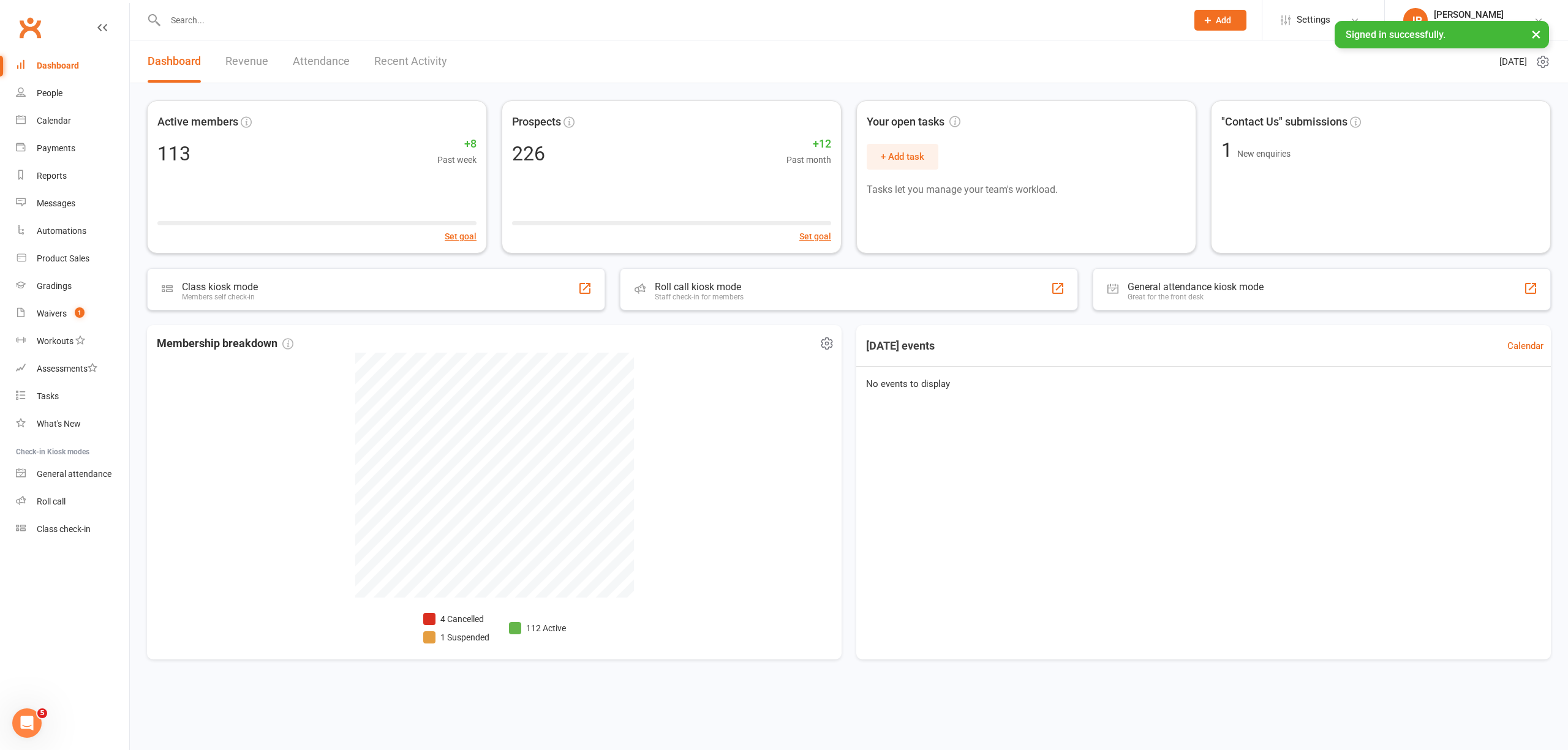
click at [454, 618] on li "4 Cancelled" at bounding box center [456, 619] width 66 height 14
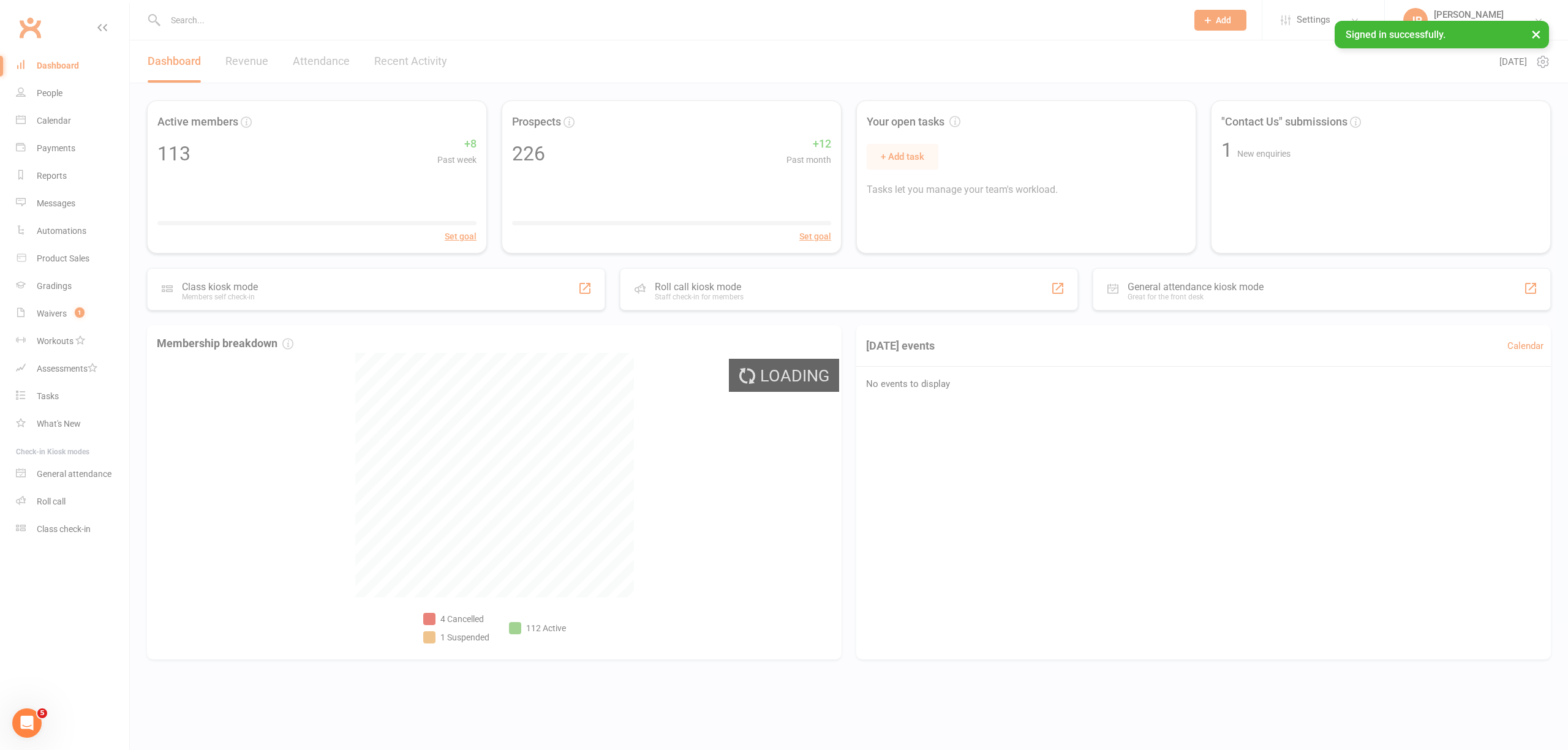
select select "no_trial"
select select "100"
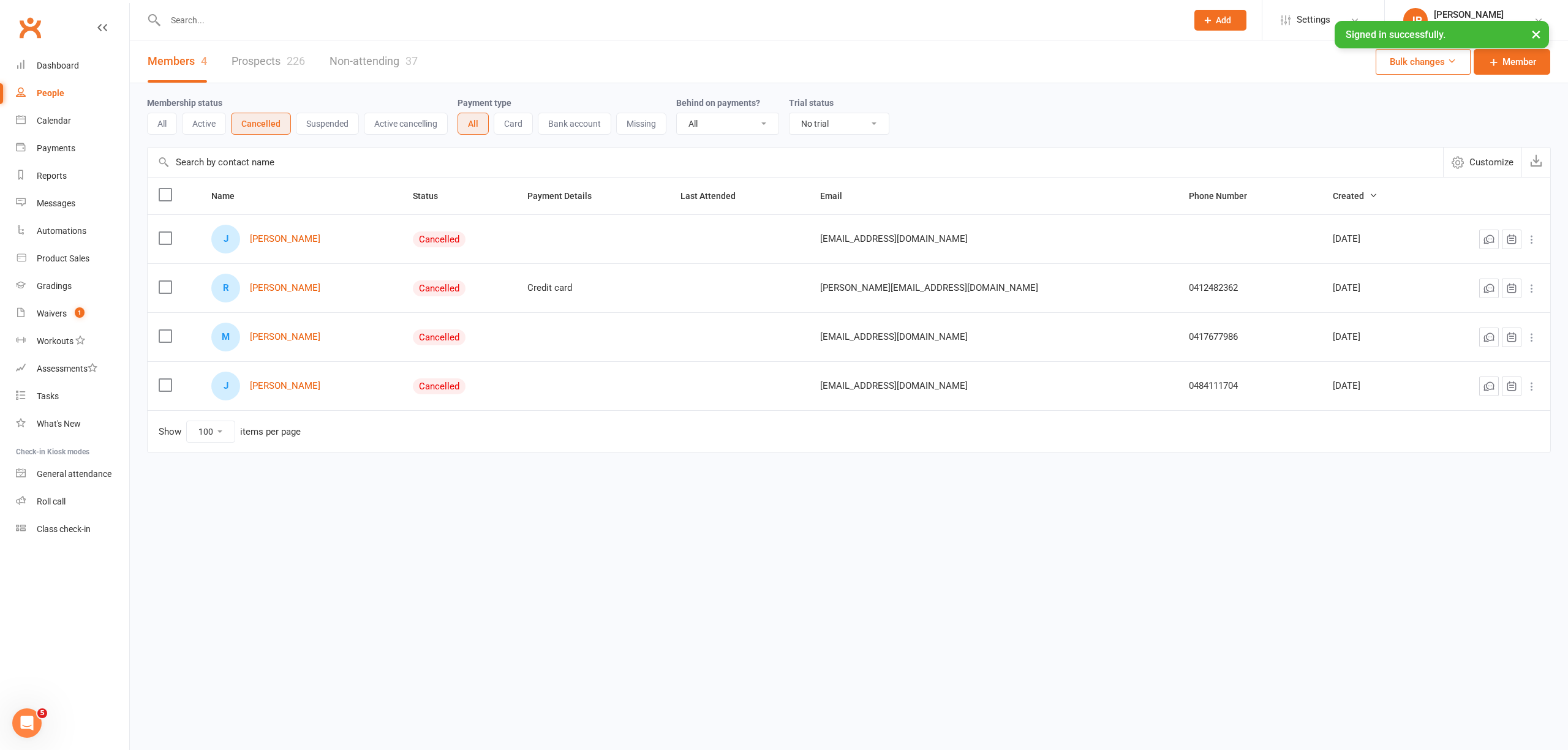
click at [1455, 58] on button "Bulk changes" at bounding box center [1423, 62] width 95 height 26
click at [1141, 125] on div "Membership status All Active Cancelled Suspended Active cancelling Payment type…" at bounding box center [849, 115] width 1404 height 39
click at [52, 88] on div "People" at bounding box center [50, 93] width 28 height 9
click at [43, 56] on link "Dashboard" at bounding box center [72, 66] width 113 height 28
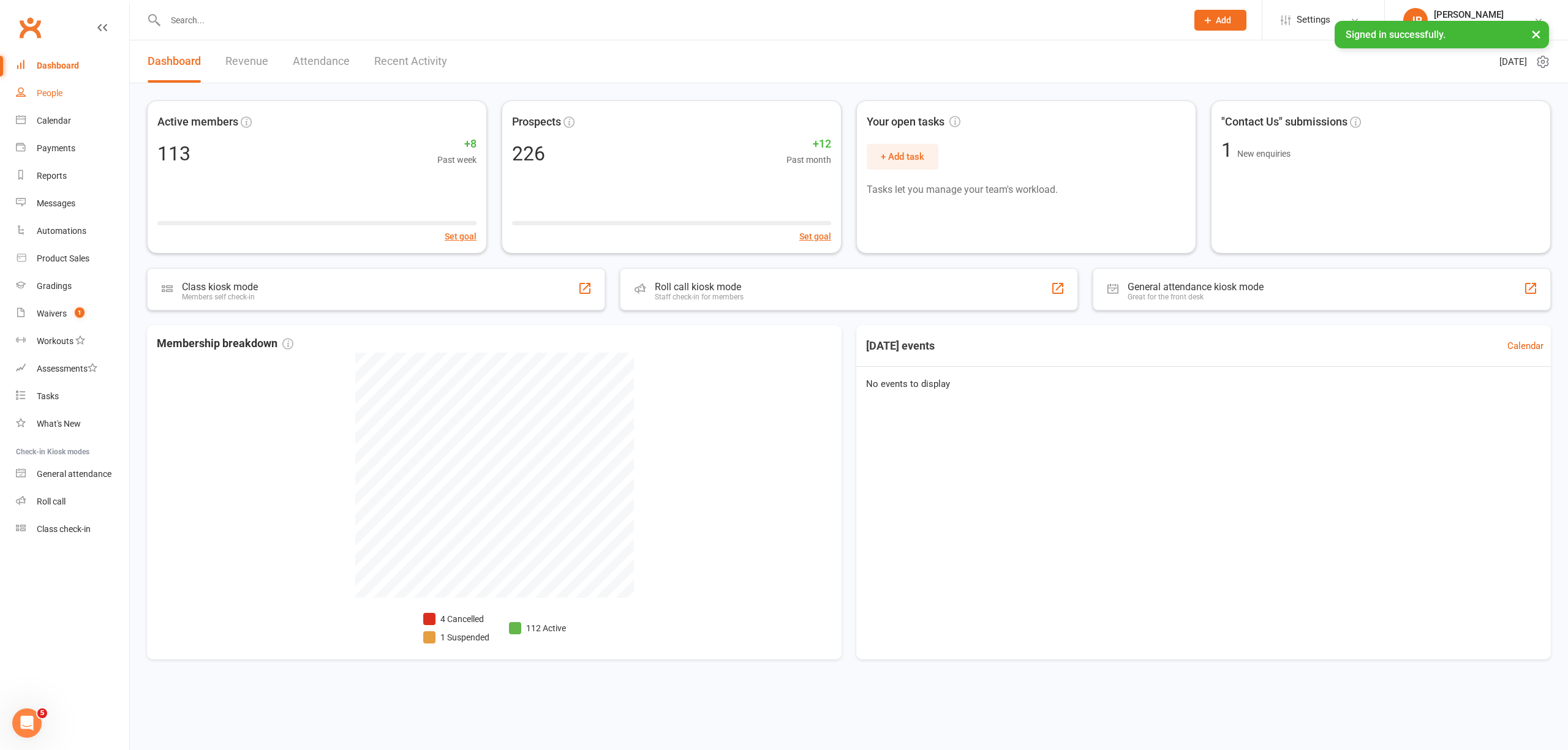
click at [42, 91] on div "People" at bounding box center [50, 93] width 26 height 9
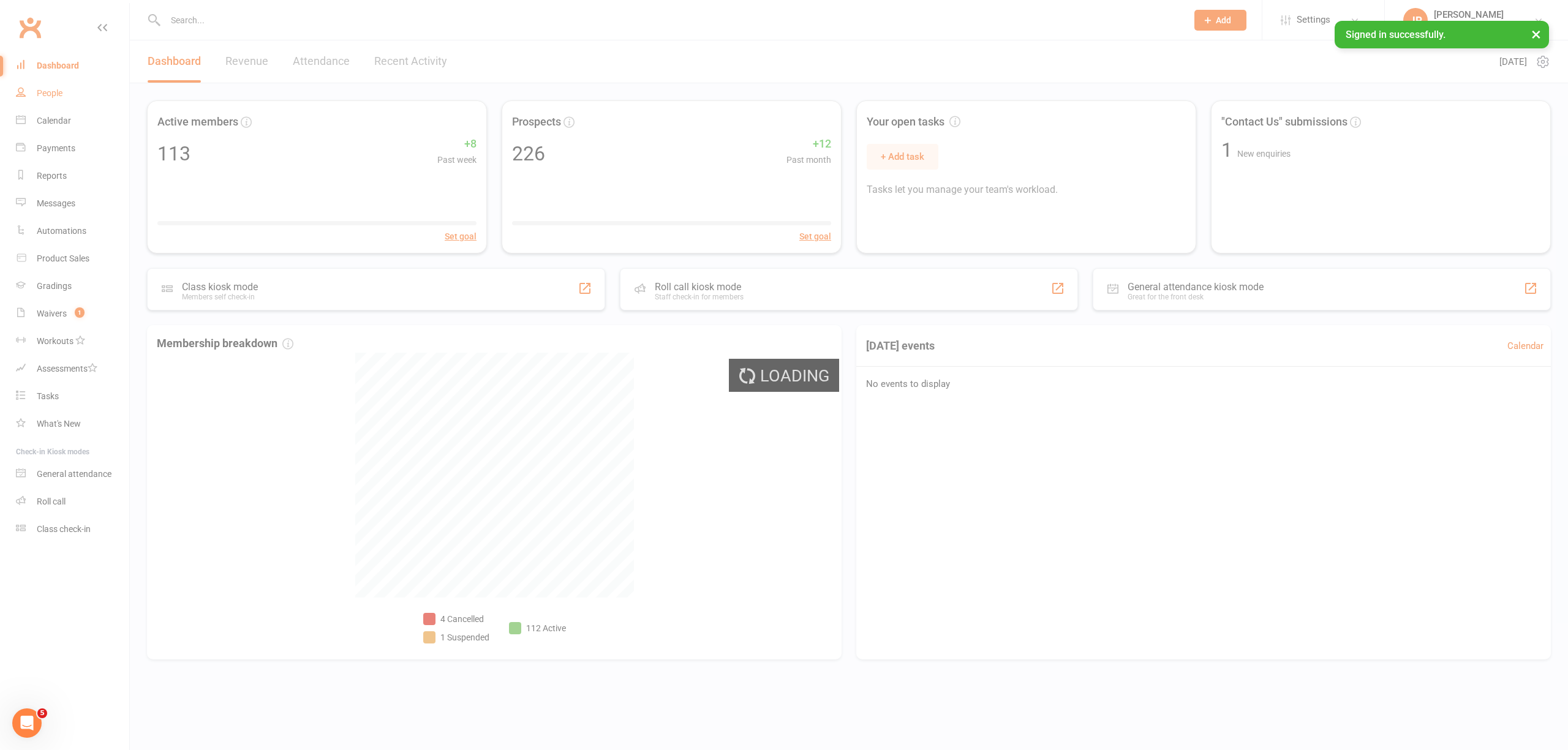
select select "100"
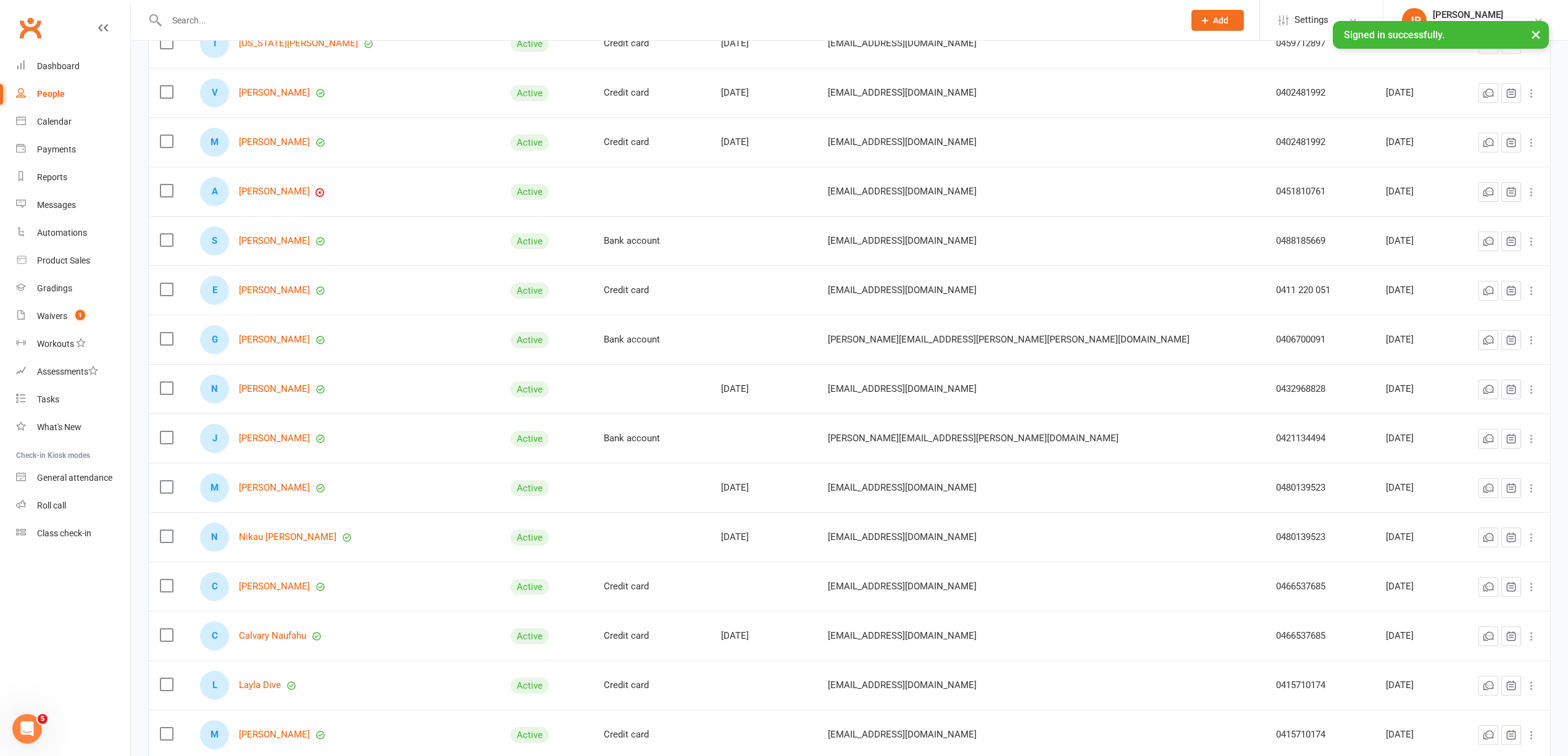
scroll to position [494, 0]
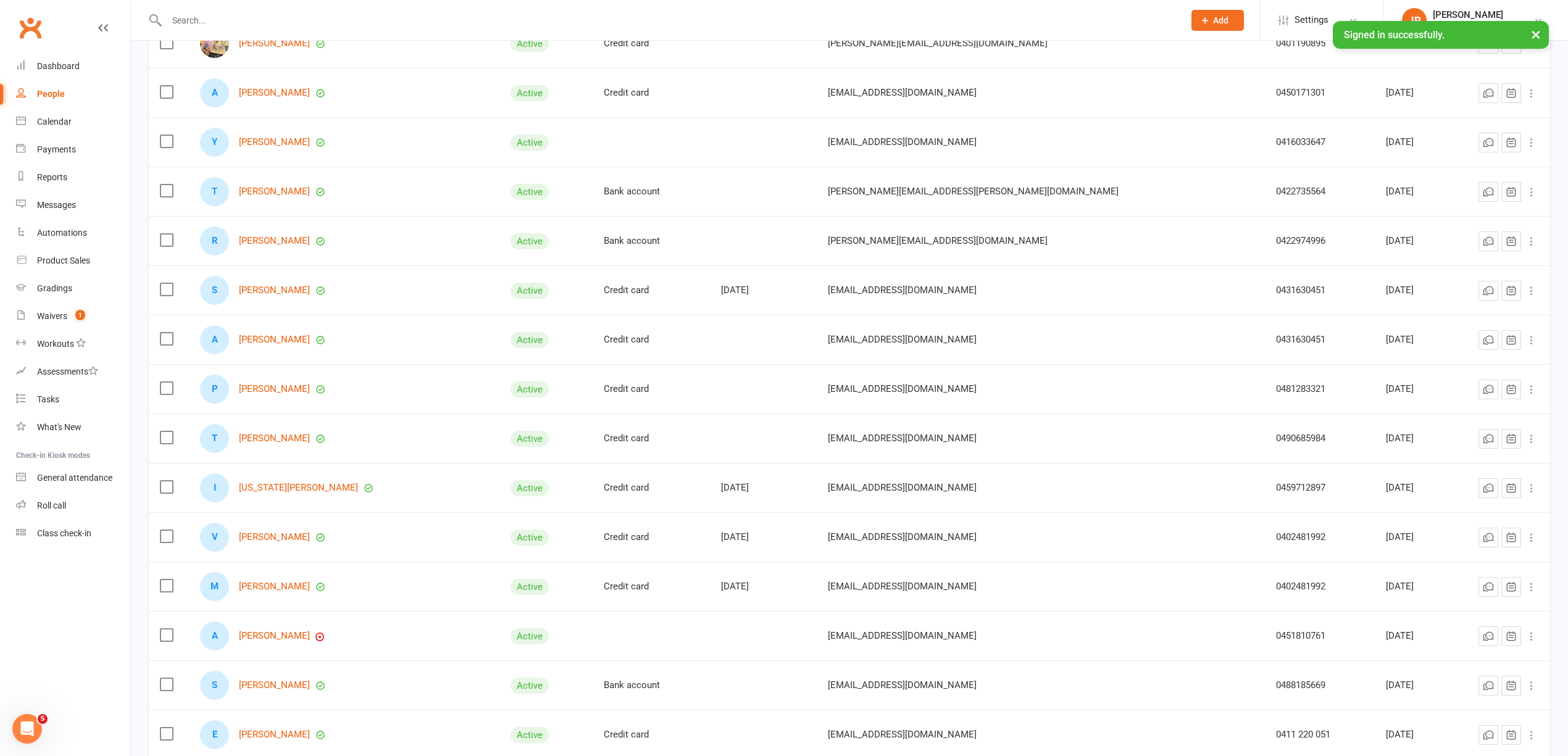
click at [206, 16] on input "text" at bounding box center [669, 20] width 1012 height 17
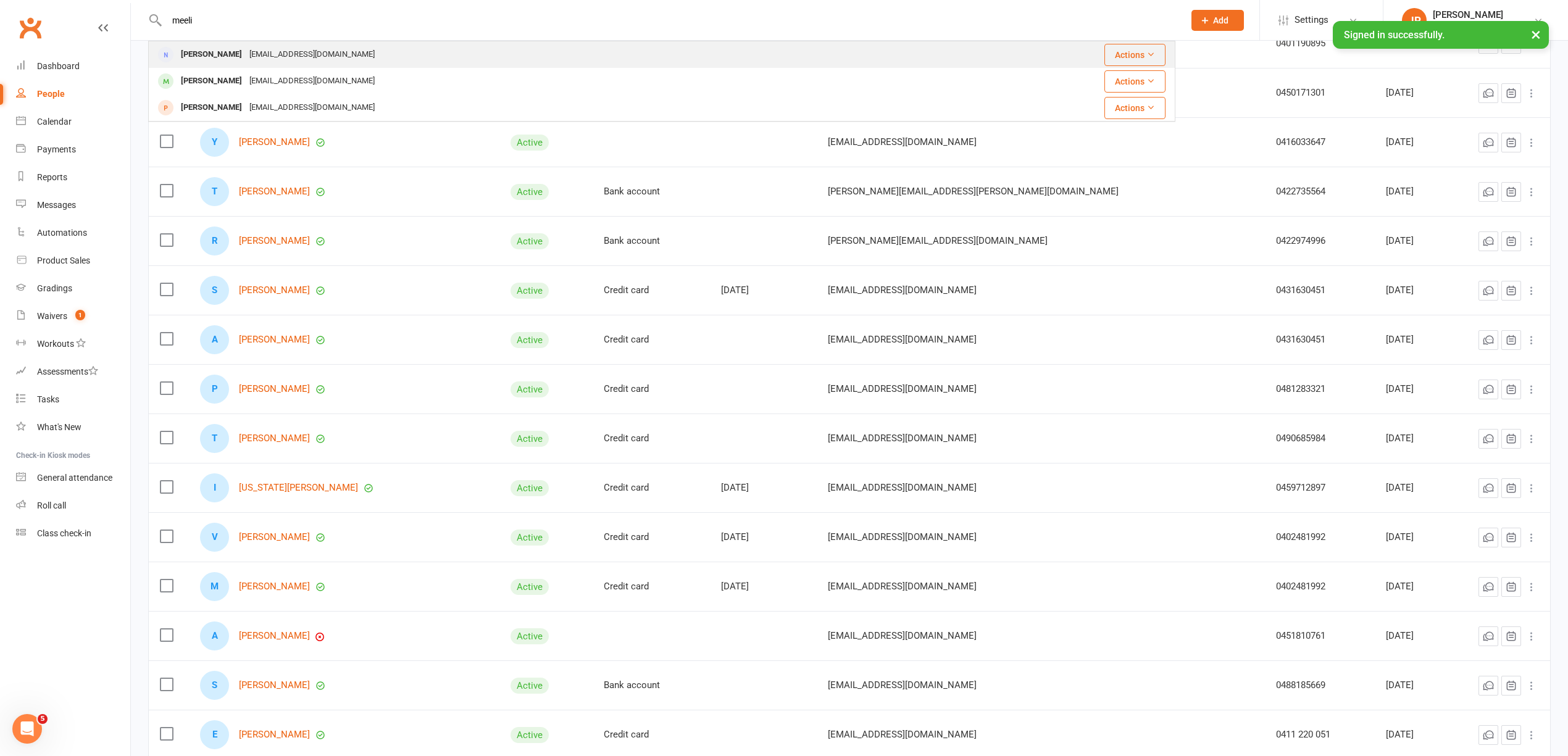
type input "meeli"
click at [253, 57] on div "[EMAIL_ADDRESS][DOMAIN_NAME]" at bounding box center [312, 55] width 133 height 18
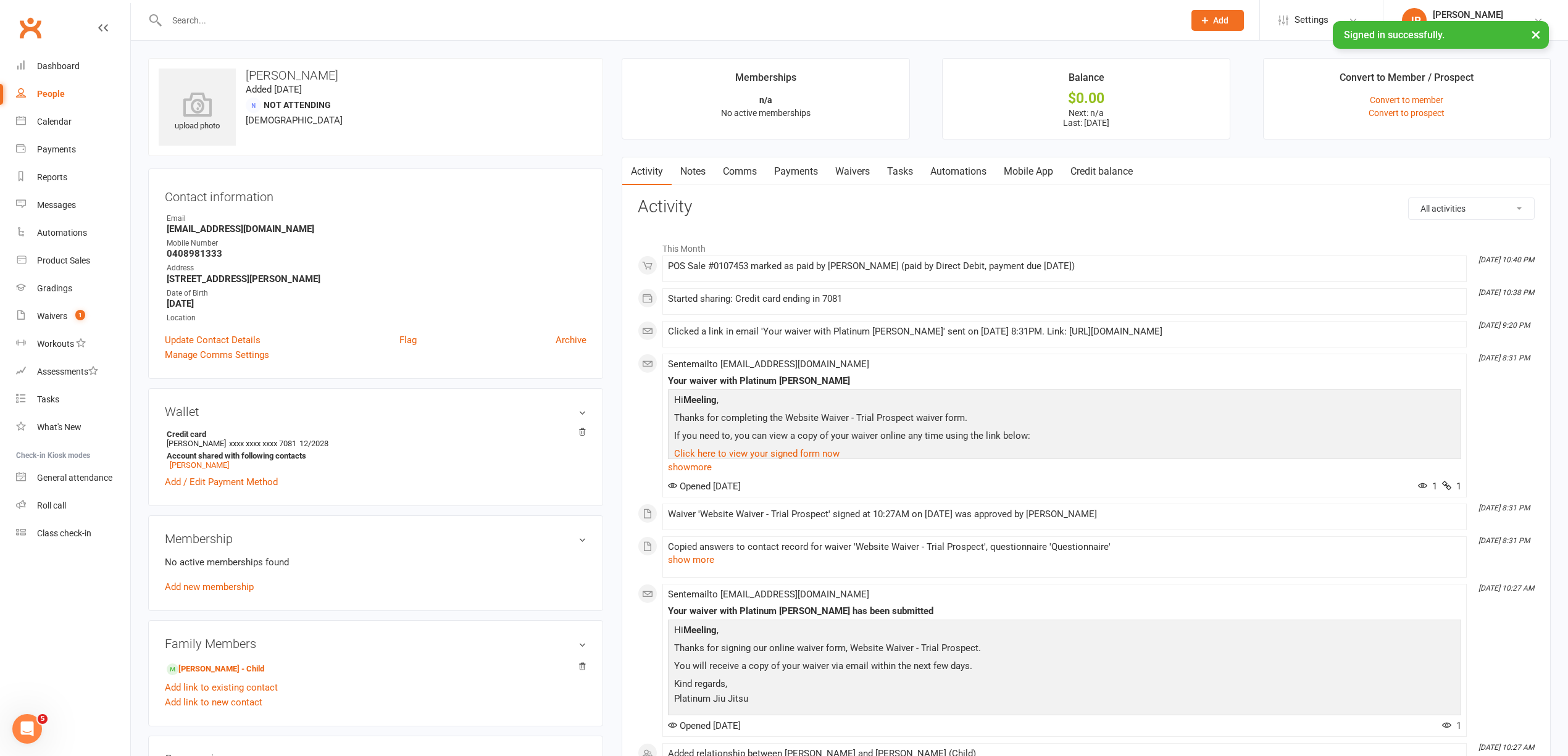
click at [800, 170] on link "Payments" at bounding box center [795, 172] width 61 height 29
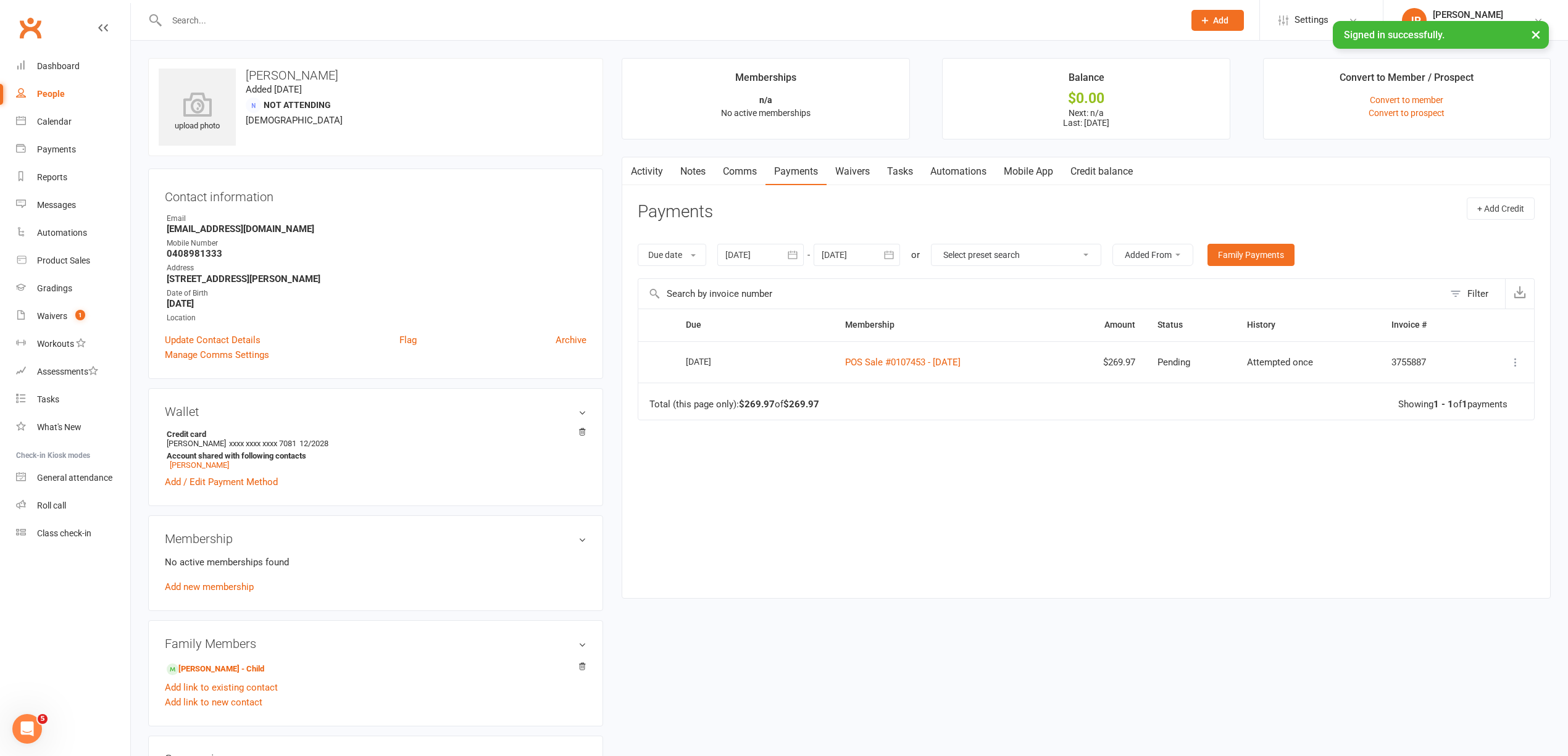
click at [1513, 366] on icon at bounding box center [1515, 362] width 12 height 12
click at [1462, 383] on link "More Info" at bounding box center [1461, 386] width 122 height 25
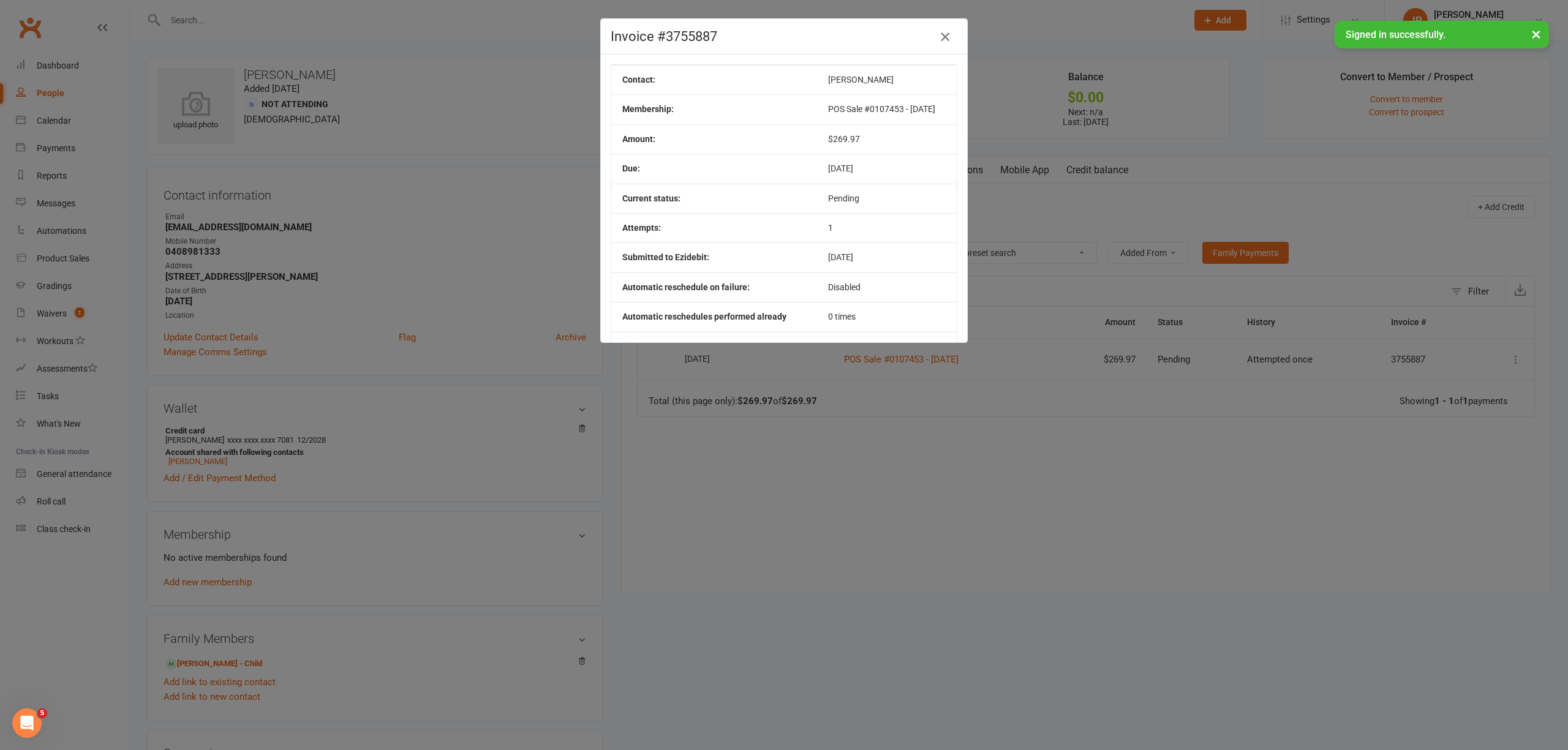
click at [943, 30] on icon "button" at bounding box center [945, 37] width 15 height 15
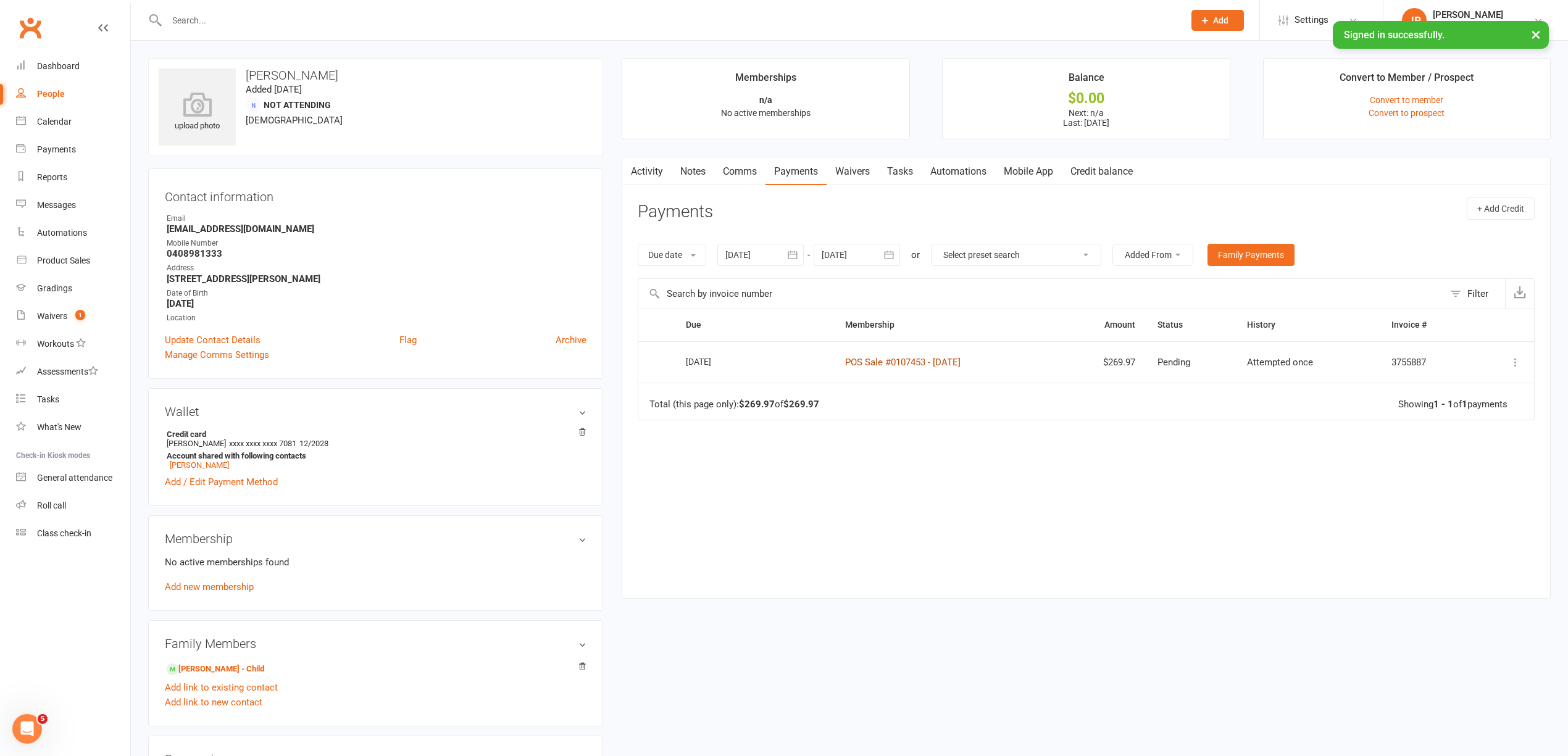
click at [902, 358] on link "POS Sale #0107453 - [DATE]" at bounding box center [903, 362] width 116 height 11
click at [1511, 366] on icon at bounding box center [1515, 362] width 12 height 12
click at [1474, 386] on link "More Info" at bounding box center [1461, 386] width 122 height 25
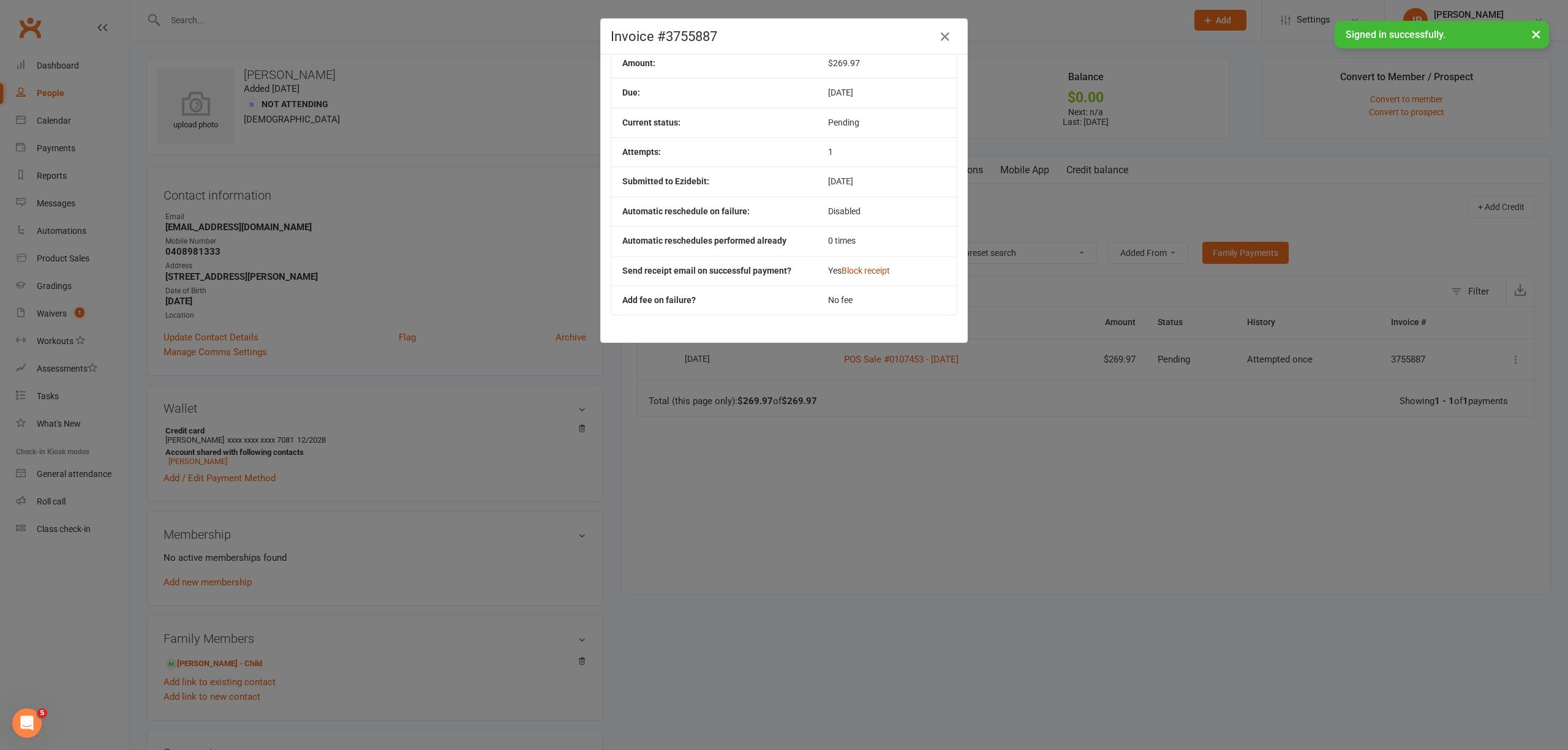
scroll to position [106, 0]
drag, startPoint x: 736, startPoint y: 530, endPoint x: 984, endPoint y: 433, distance: 266.3
click at [738, 528] on div "Invoice #3755887 Contact: [PERSON_NAME] Membership: POS Sale #0107453 - [DATE] …" at bounding box center [784, 375] width 1568 height 750
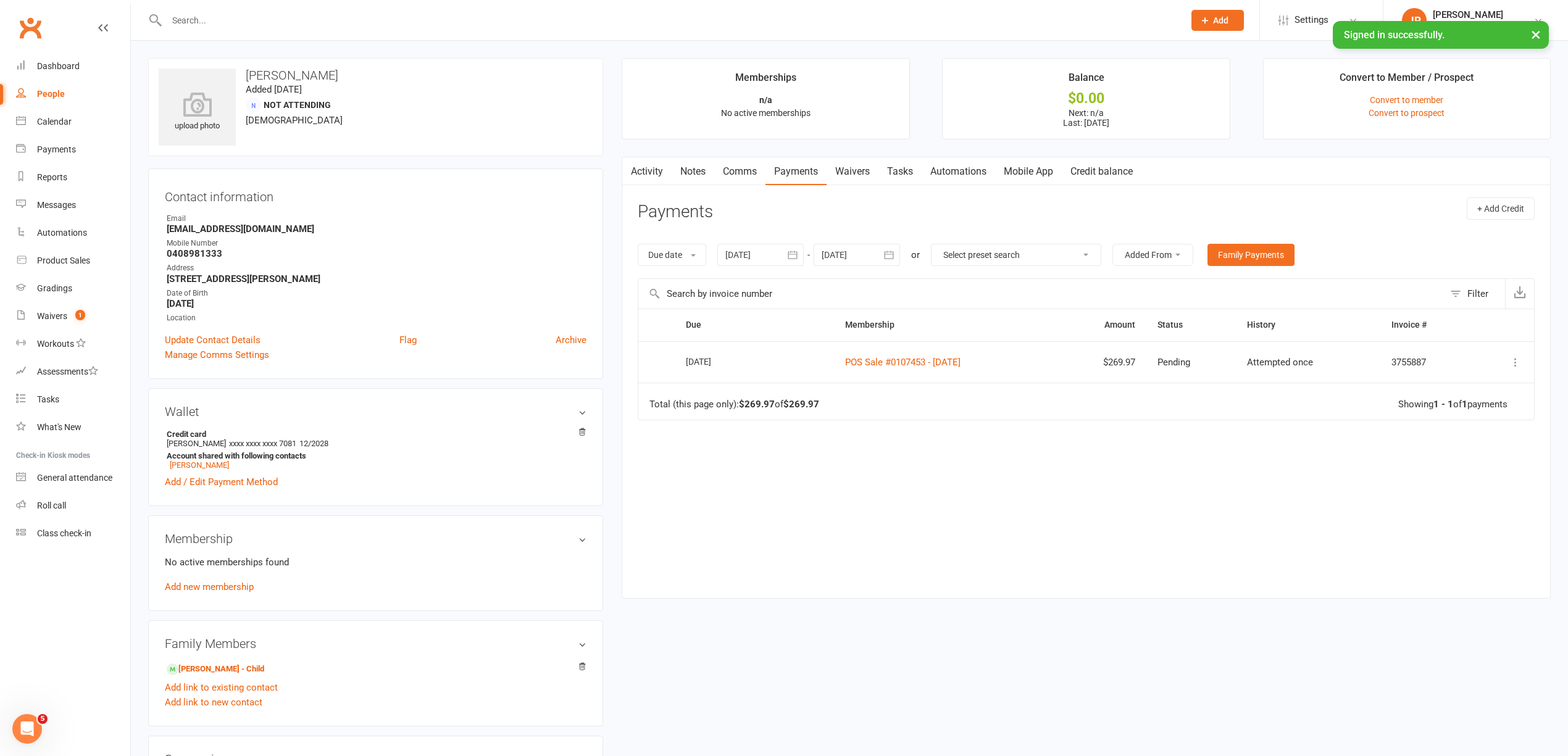
click at [906, 547] on div "Due Contact Membership Amount Status History Invoice # Select this [DATE] [PERS…" at bounding box center [1085, 443] width 896 height 270
click at [888, 523] on div "Due Contact Membership Amount Status History Invoice # Select this [DATE] [PERS…" at bounding box center [1085, 443] width 896 height 270
click at [64, 65] on div "Dashboard" at bounding box center [58, 66] width 42 height 10
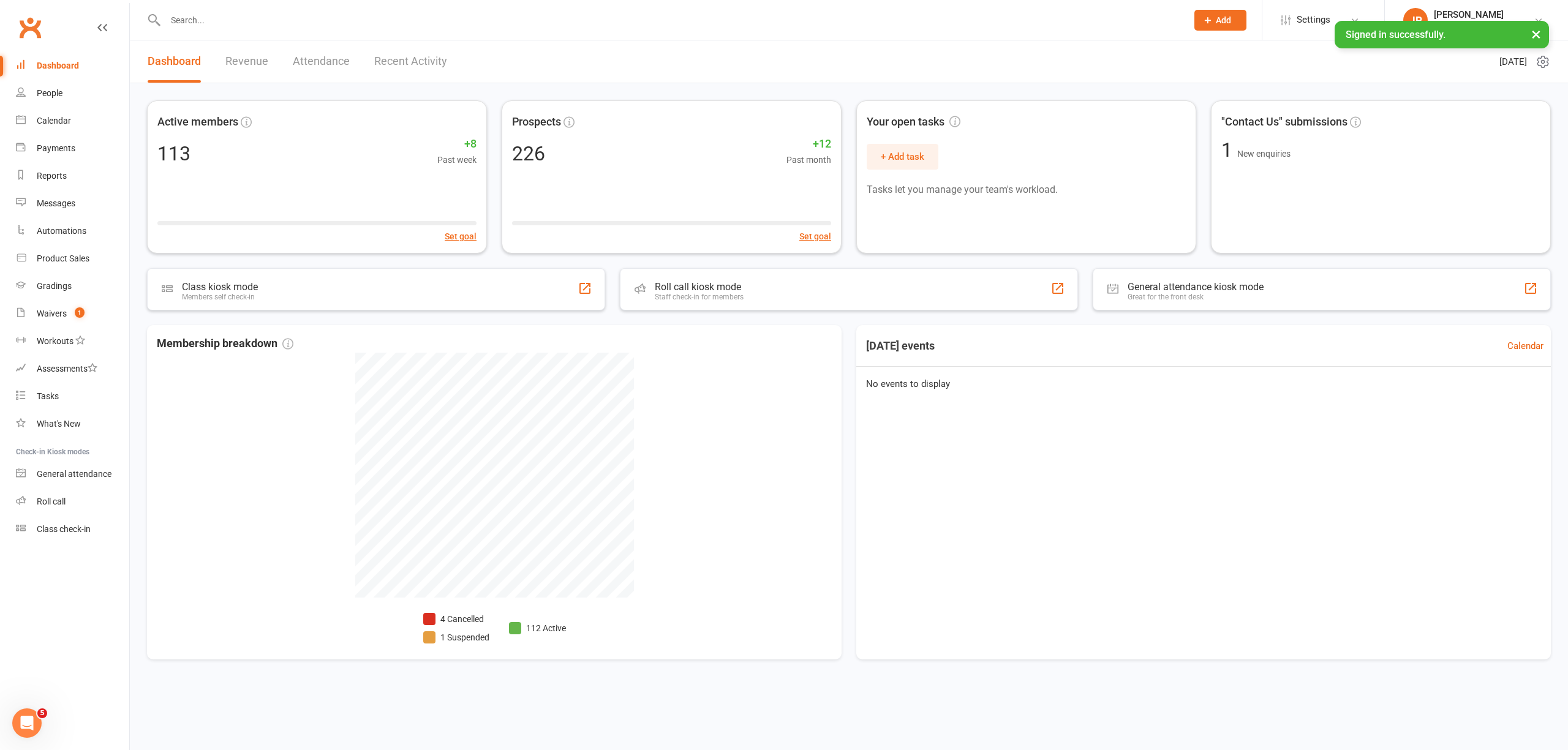
click at [59, 60] on div "Dashboard" at bounding box center [58, 65] width 42 height 9
click at [49, 102] on link "People" at bounding box center [72, 93] width 113 height 28
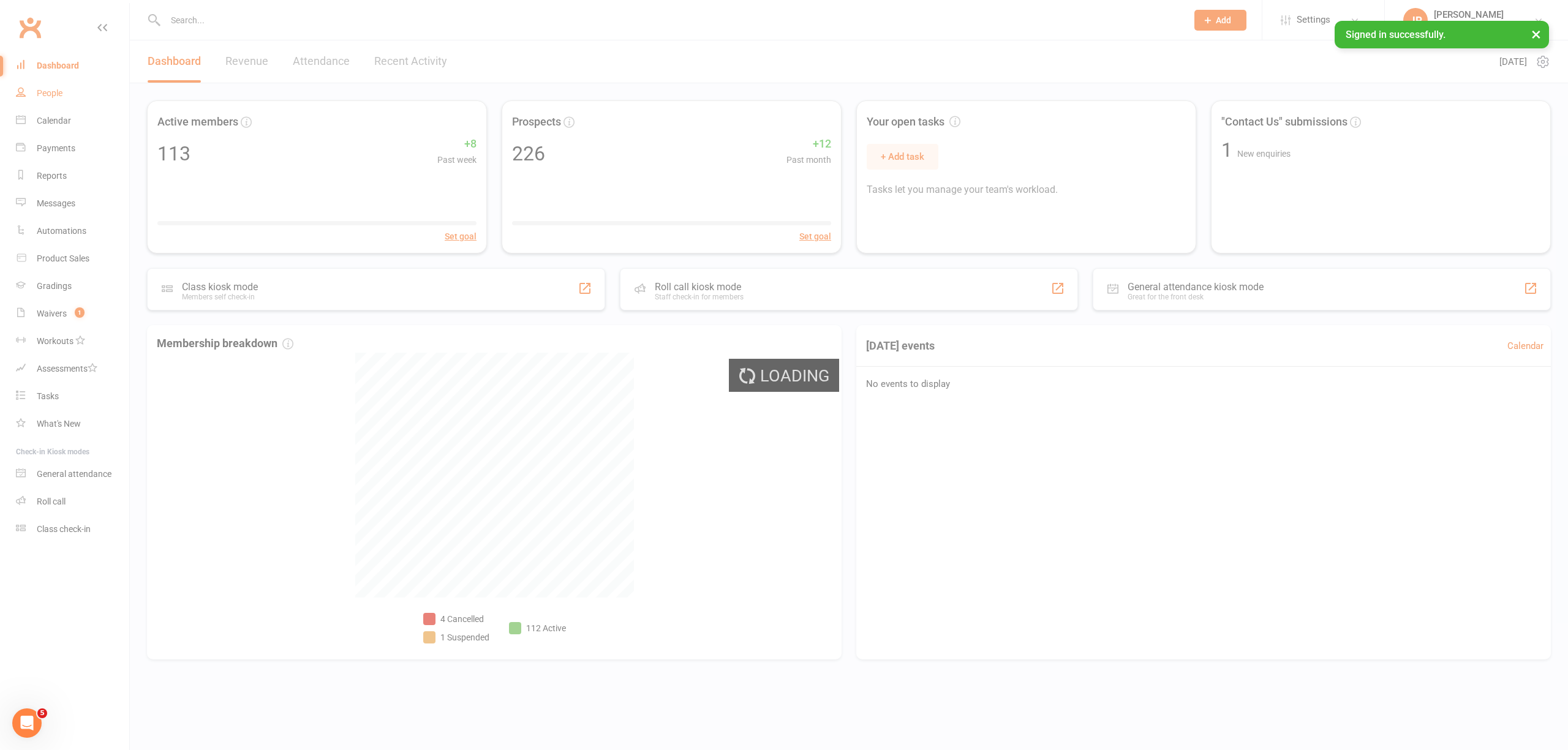
select select "100"
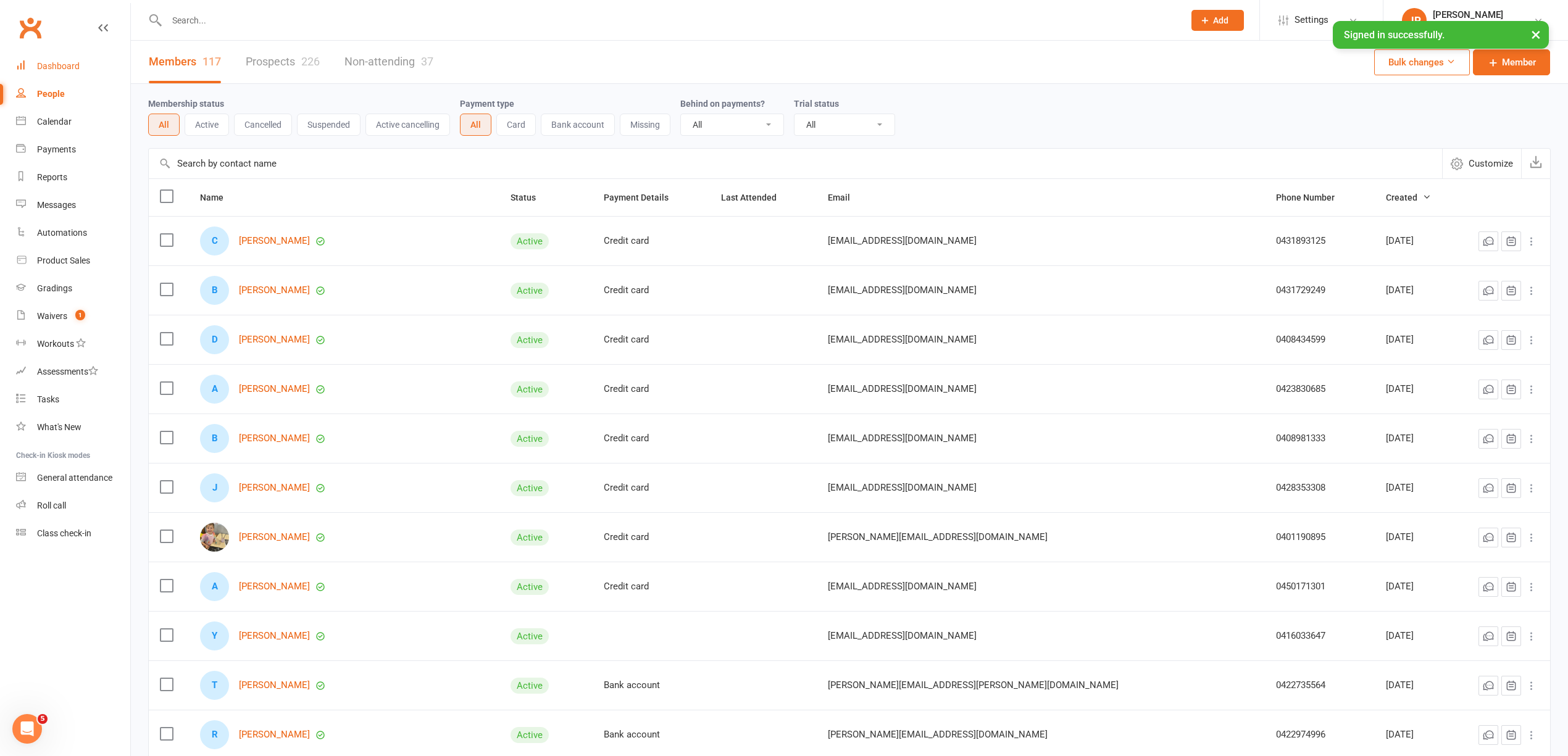
click at [53, 65] on div "Dashboard" at bounding box center [58, 66] width 42 height 10
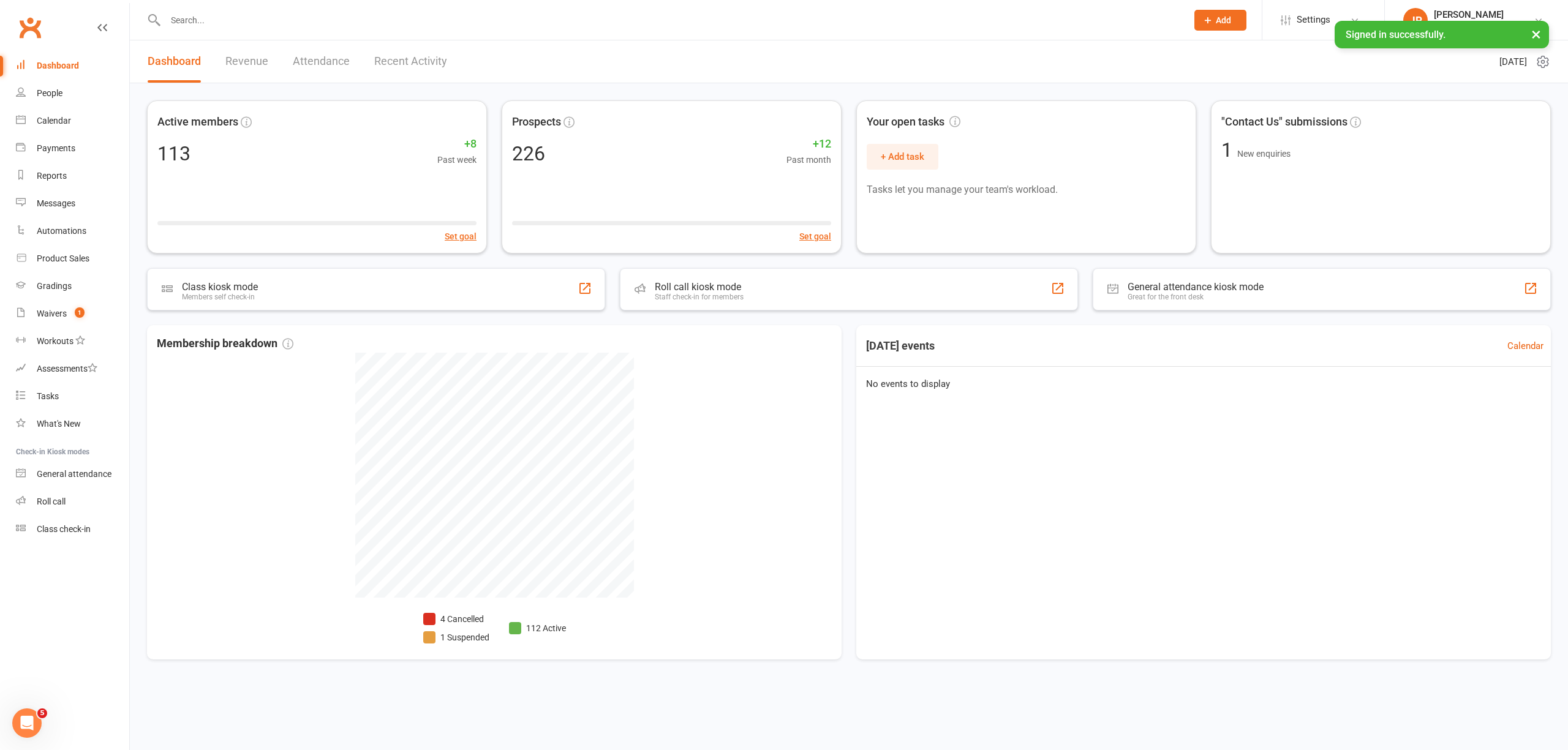
click at [250, 69] on link "Revenue" at bounding box center [246, 62] width 43 height 42
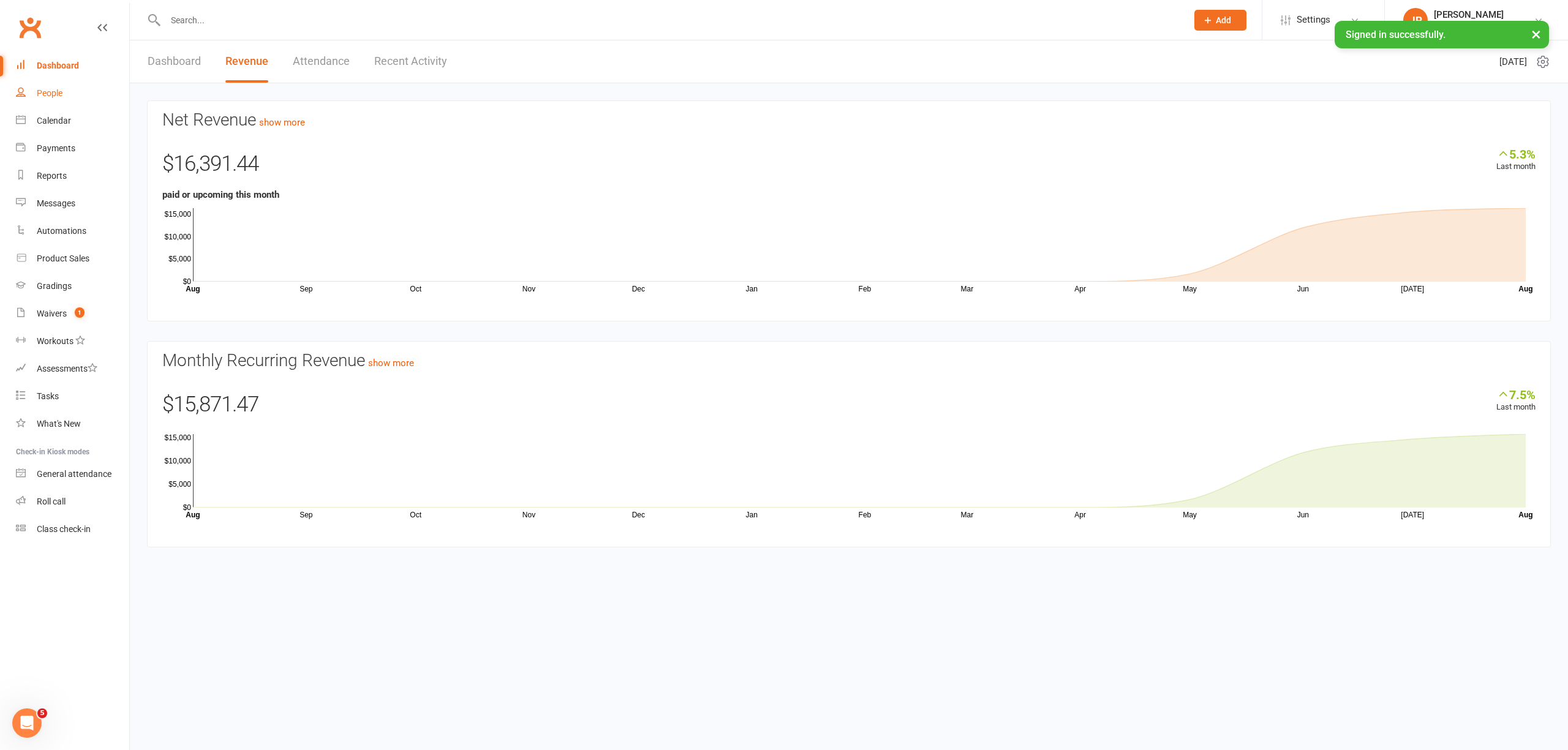
click at [61, 90] on div "People" at bounding box center [50, 93] width 26 height 9
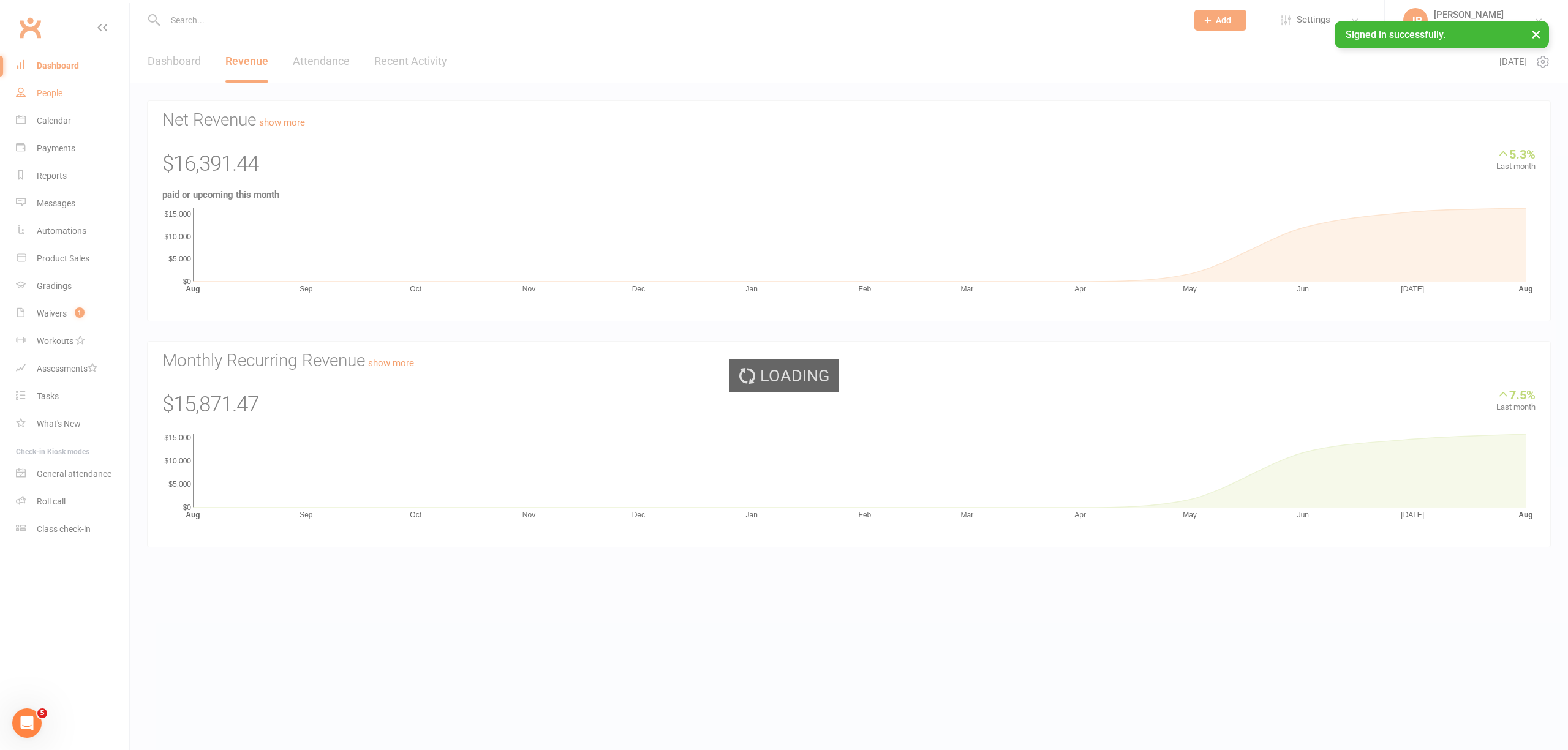
select select "100"
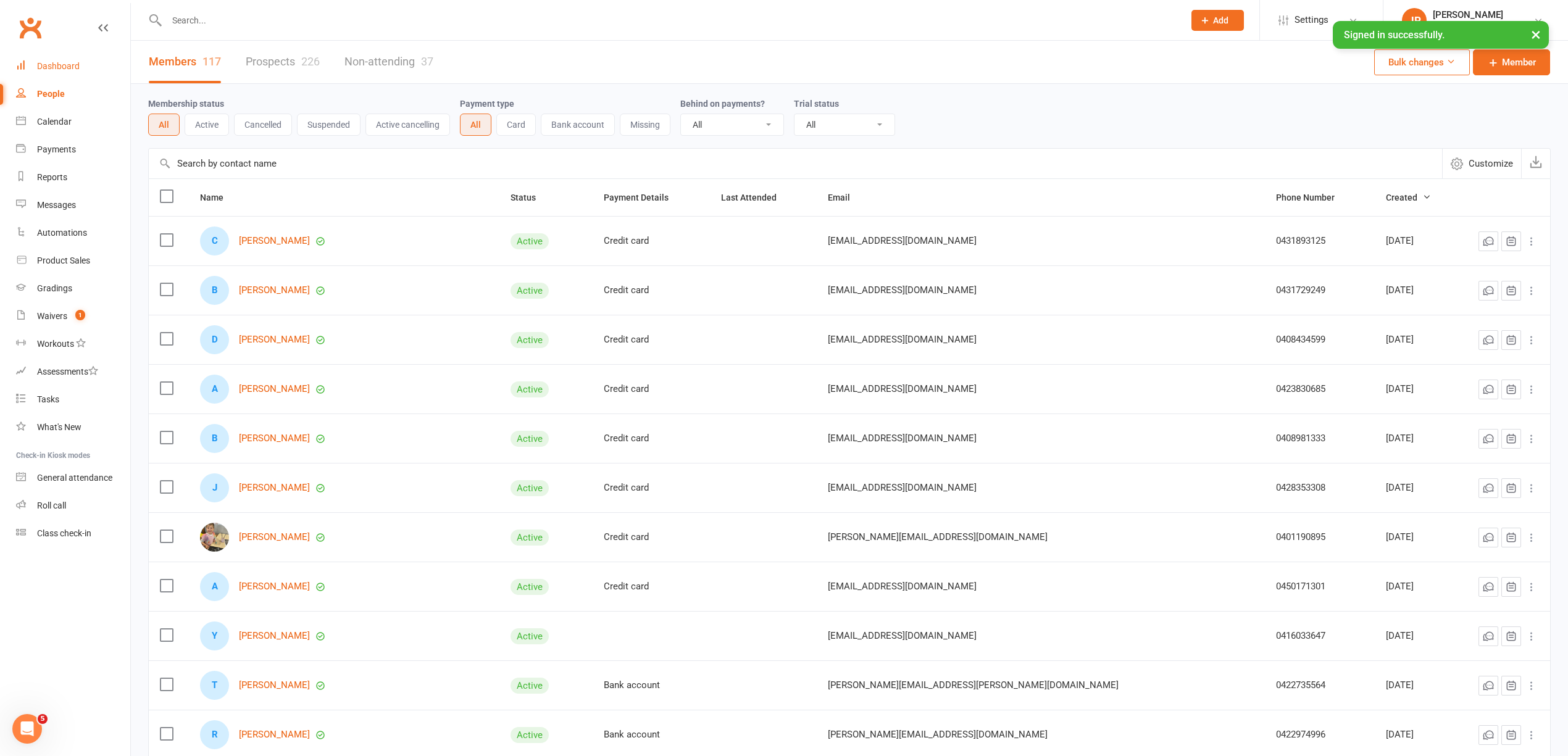
click at [73, 62] on div "Dashboard" at bounding box center [58, 66] width 42 height 10
